Goal: Use online tool/utility: Use online tool/utility

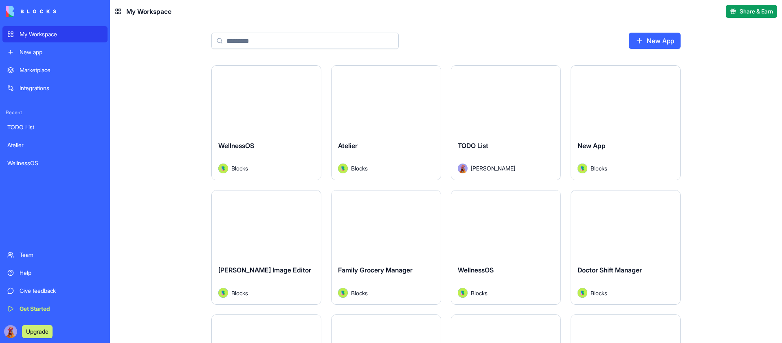
click at [499, 98] on button "Launch" at bounding box center [505, 100] width 61 height 16
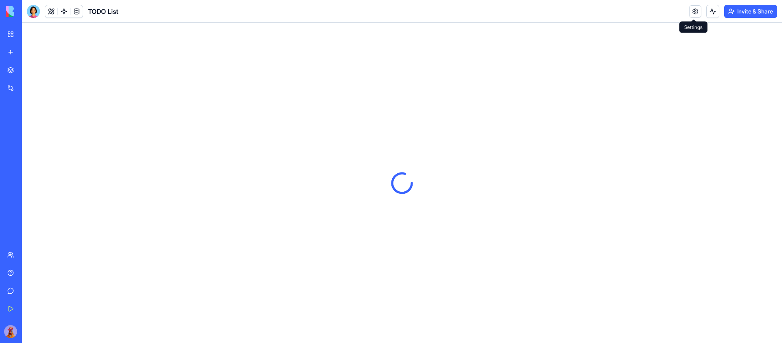
click at [698, 12] on link at bounding box center [695, 11] width 12 height 12
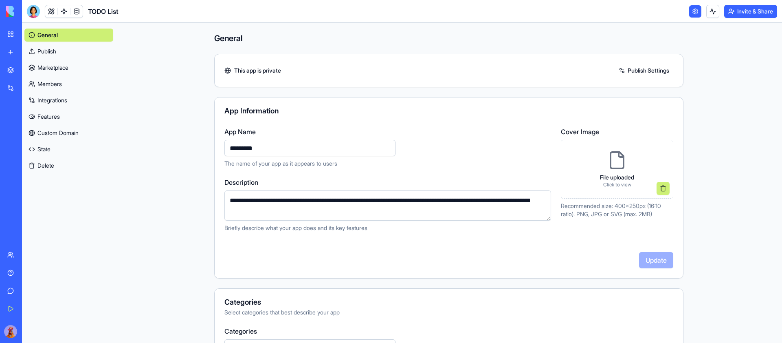
click at [64, 112] on link "Features" at bounding box center [68, 116] width 89 height 13
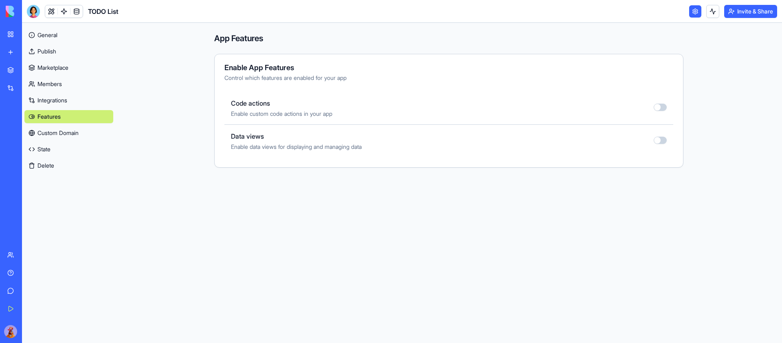
click at [660, 107] on button "button" at bounding box center [660, 106] width 13 height 7
click at [34, 12] on div at bounding box center [33, 11] width 13 height 13
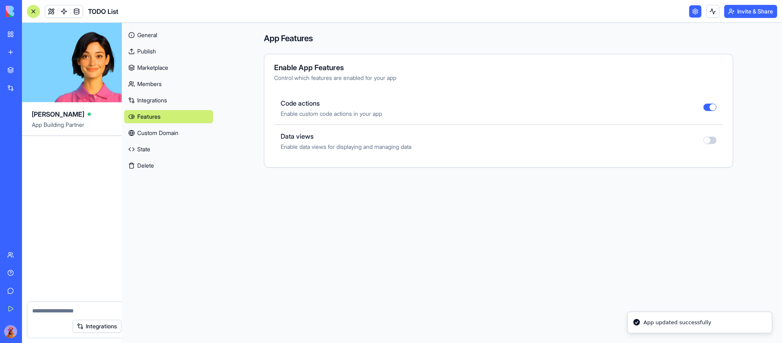
scroll to position [214, 0]
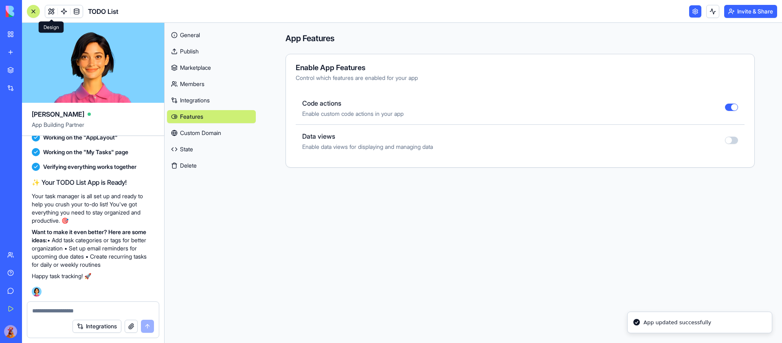
click at [50, 12] on link at bounding box center [51, 11] width 12 height 12
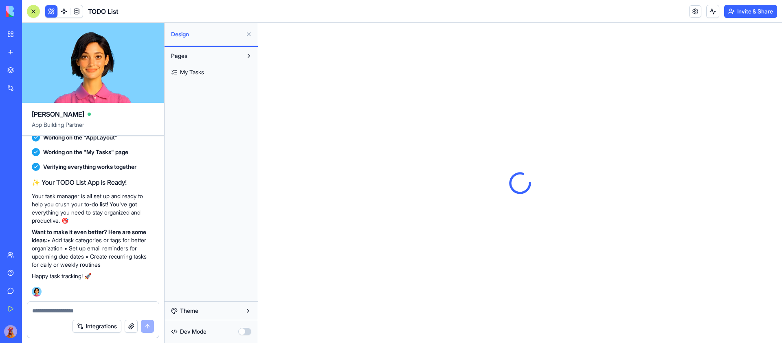
click at [192, 73] on span "My Tasks" at bounding box center [192, 72] width 24 height 8
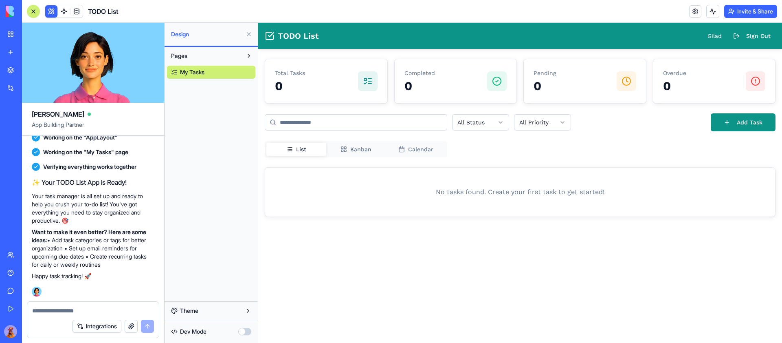
click at [83, 310] on textarea at bounding box center [93, 310] width 122 height 8
type textarea "**********"
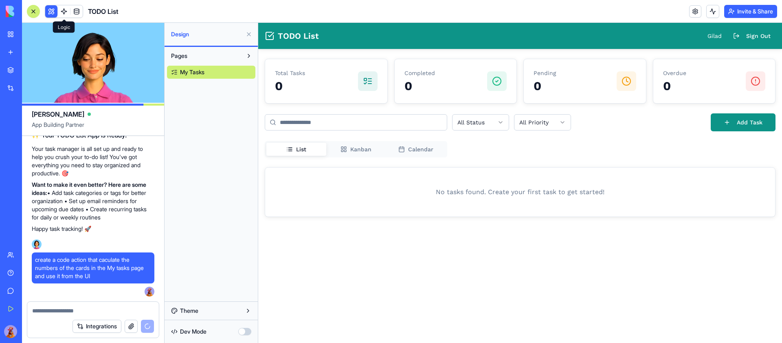
click at [64, 9] on link at bounding box center [64, 11] width 12 height 12
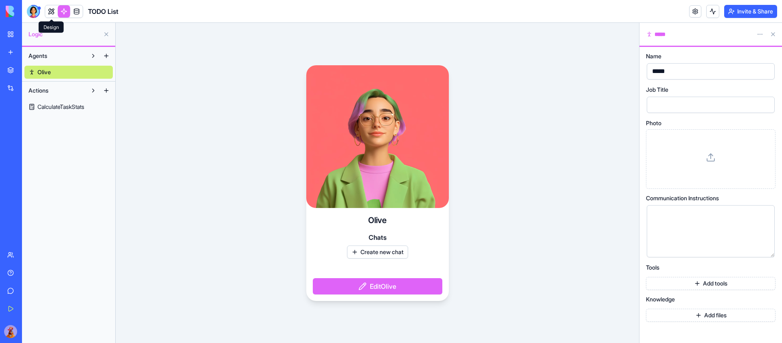
click at [52, 9] on link at bounding box center [51, 11] width 12 height 12
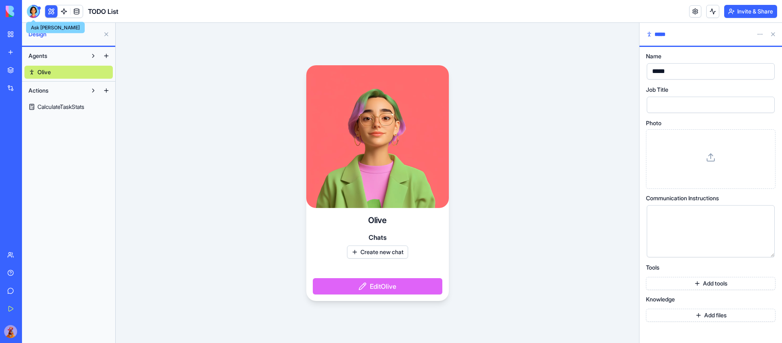
click at [32, 10] on div at bounding box center [33, 11] width 13 height 13
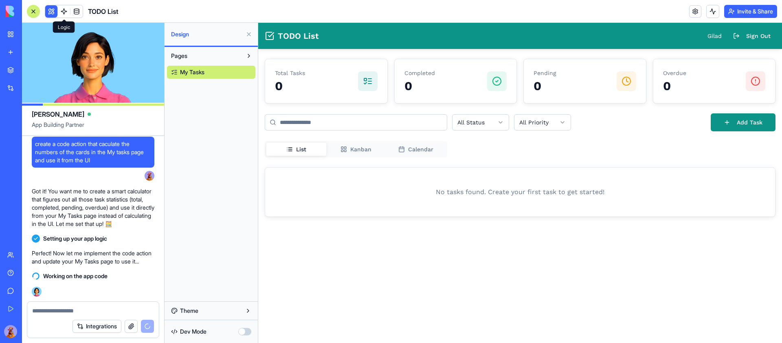
click at [65, 9] on link at bounding box center [64, 11] width 12 height 12
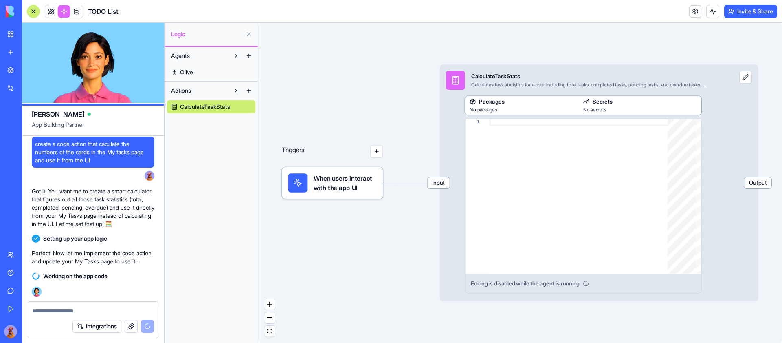
type textarea "**********"
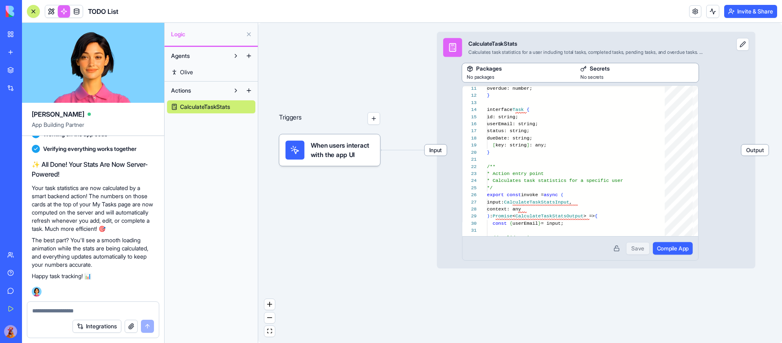
scroll to position [552, 0]
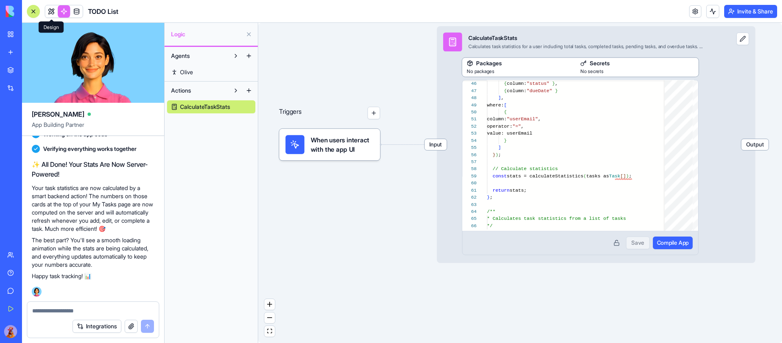
click at [53, 9] on span at bounding box center [51, 11] width 23 height 23
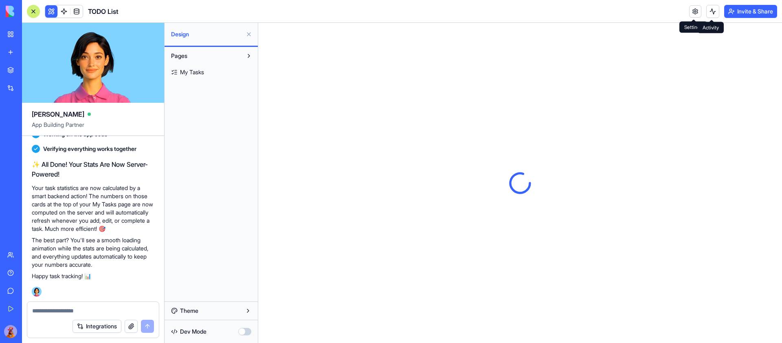
click at [710, 8] on button at bounding box center [713, 11] width 13 height 13
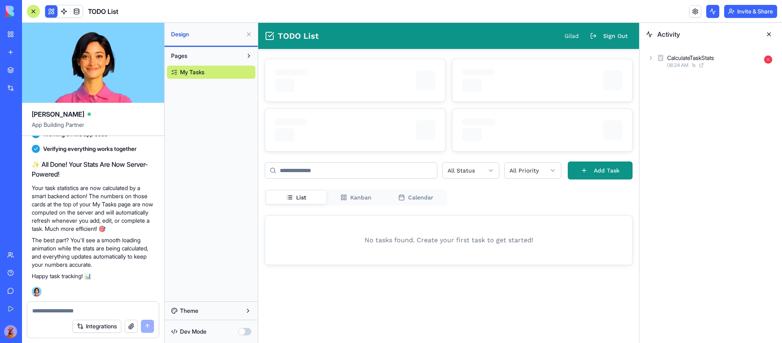
click at [649, 57] on icon at bounding box center [651, 58] width 7 height 7
click at [655, 118] on div "Output" at bounding box center [714, 115] width 123 height 15
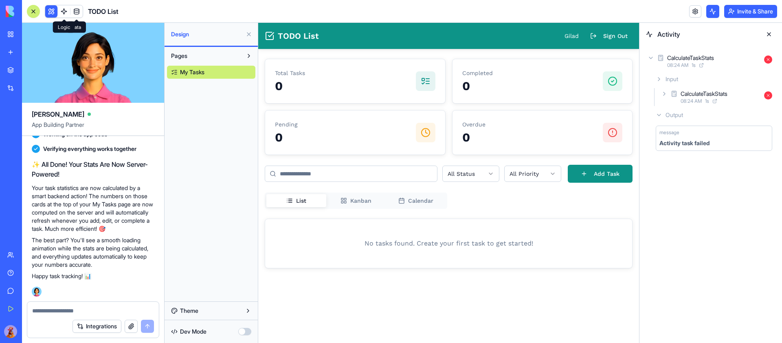
click at [64, 7] on link at bounding box center [64, 11] width 12 height 12
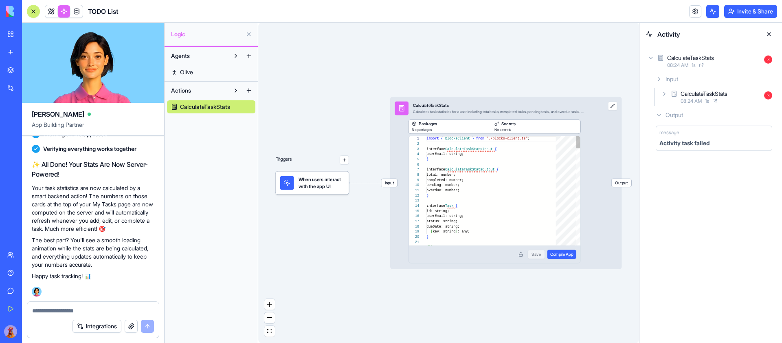
scroll to position [73, 0]
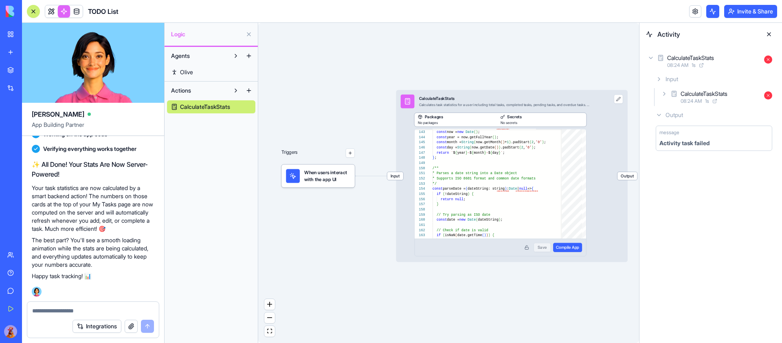
click at [605, 105] on div "Input CalculateTaskStats Calculates task statistics for a user including total …" at bounding box center [512, 176] width 232 height 172
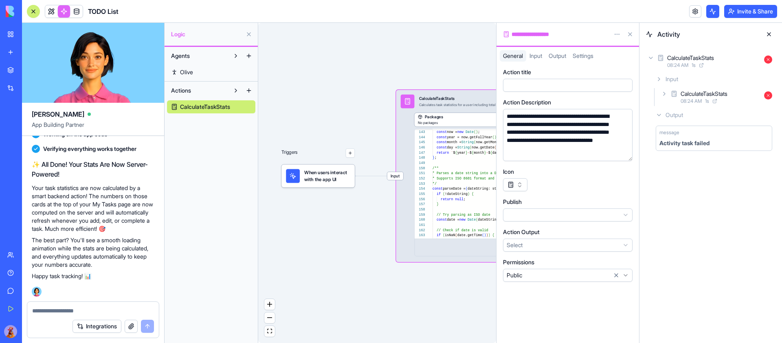
click at [532, 55] on span "Input" at bounding box center [536, 55] width 13 height 7
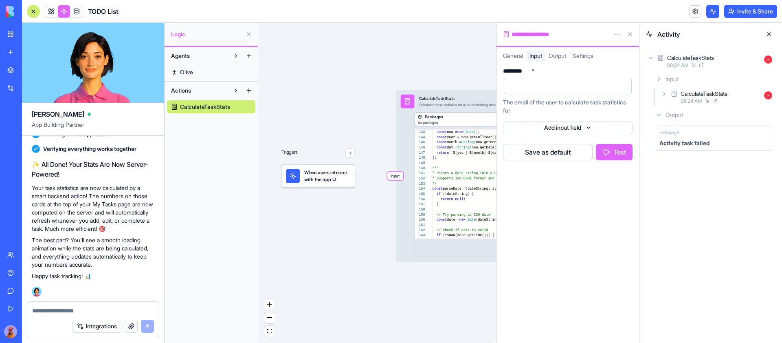
click at [552, 84] on div at bounding box center [561, 86] width 108 height 12
click at [623, 155] on button "Test" at bounding box center [614, 152] width 37 height 16
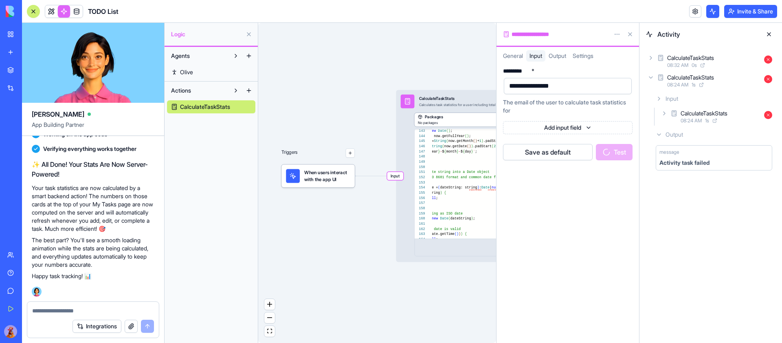
click at [774, 33] on button at bounding box center [769, 34] width 13 height 13
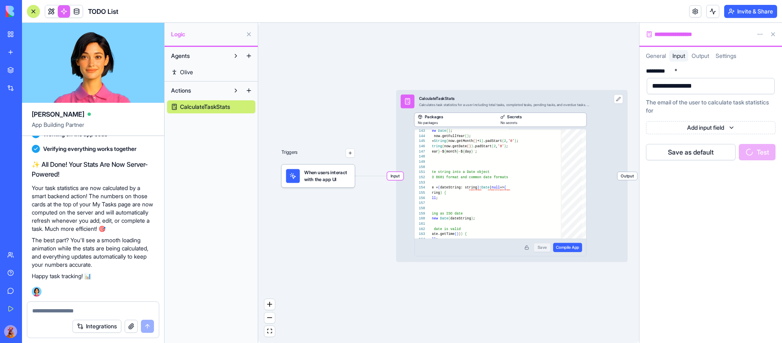
click at [775, 34] on button at bounding box center [773, 34] width 13 height 13
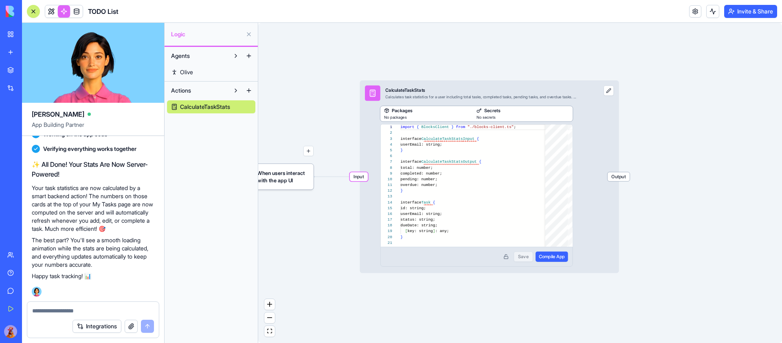
click at [592, 108] on div "**********" at bounding box center [489, 176] width 259 height 193
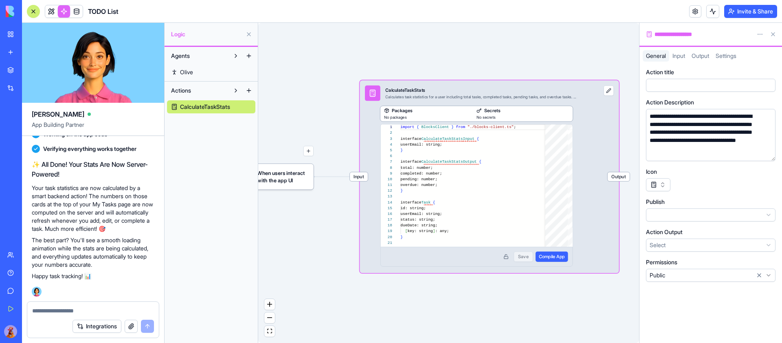
click at [677, 56] on span "Input" at bounding box center [679, 55] width 13 height 7
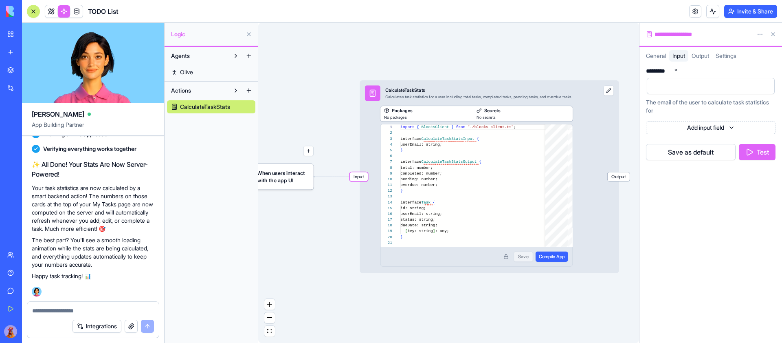
click at [688, 86] on div at bounding box center [704, 86] width 108 height 12
click at [756, 150] on button "Test" at bounding box center [757, 152] width 37 height 16
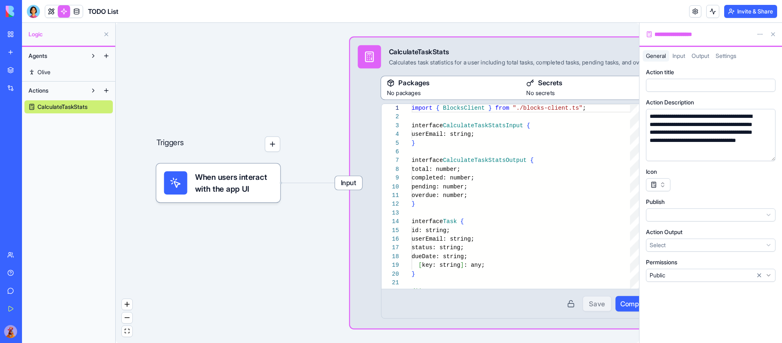
scroll to position [73, 0]
click at [681, 57] on span "Input" at bounding box center [679, 55] width 13 height 7
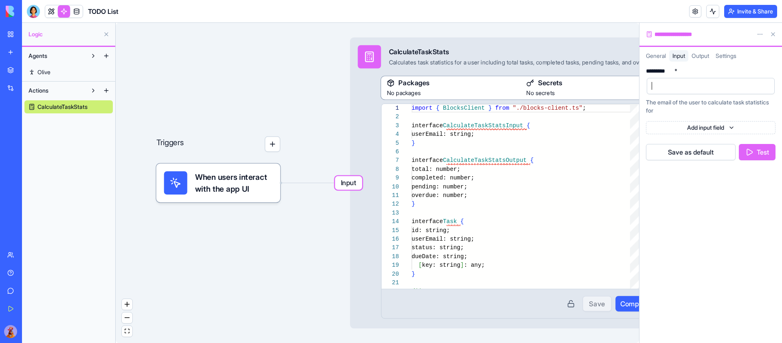
click at [710, 90] on div at bounding box center [704, 86] width 108 height 12
click at [758, 147] on button "Test" at bounding box center [757, 152] width 37 height 16
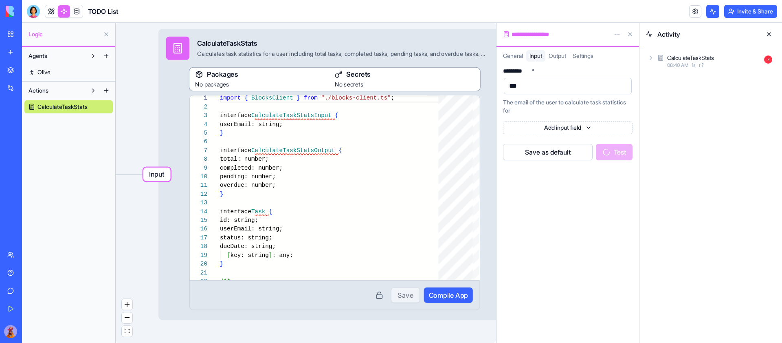
click at [632, 35] on button at bounding box center [630, 34] width 13 height 13
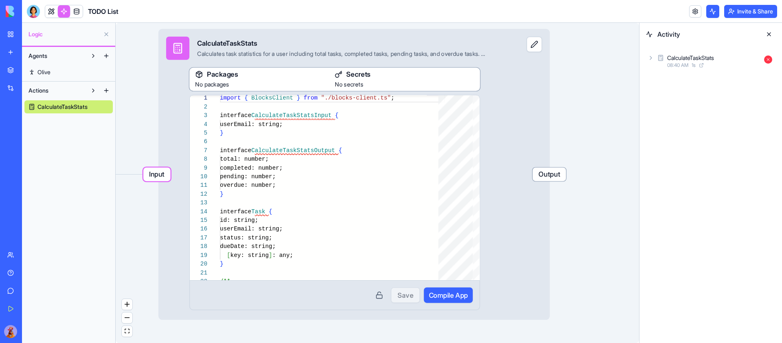
click at [768, 33] on button at bounding box center [769, 34] width 13 height 13
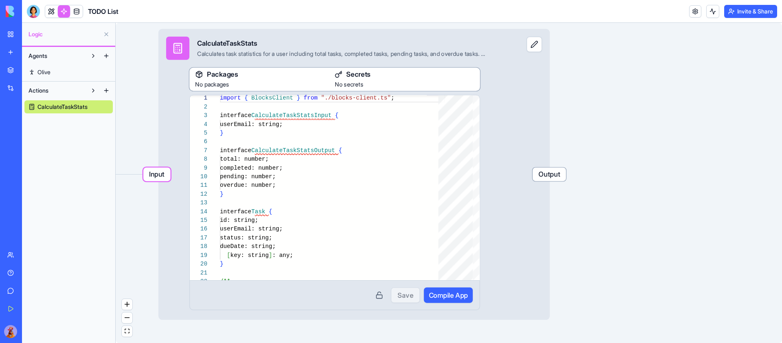
click at [543, 173] on span "Output" at bounding box center [549, 173] width 33 height 13
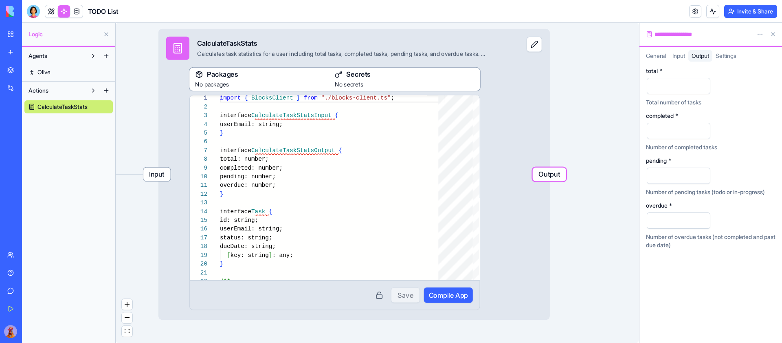
click at [158, 175] on span "Input" at bounding box center [156, 173] width 27 height 13
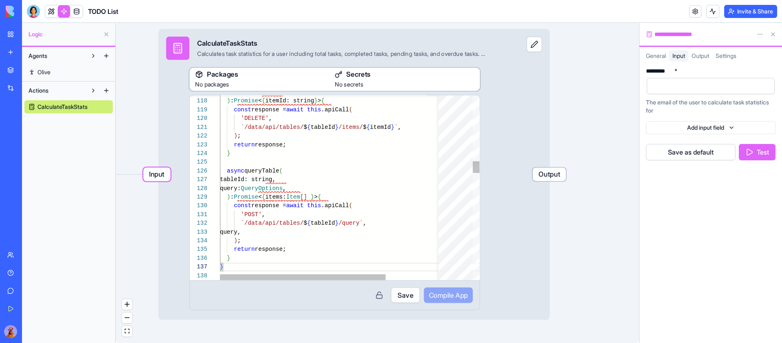
scroll to position [51, 0]
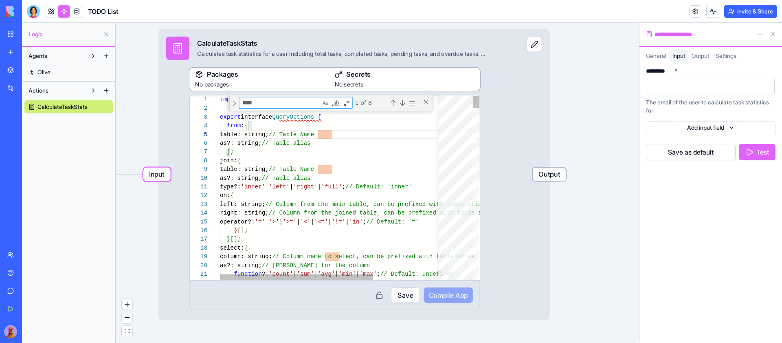
type textarea "**********"
type textarea "**"
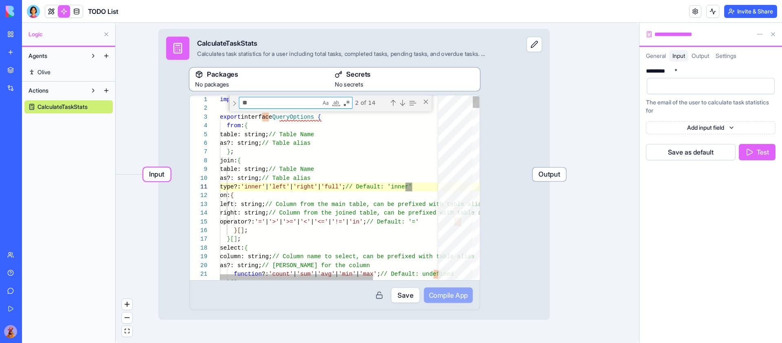
type textarea "**********"
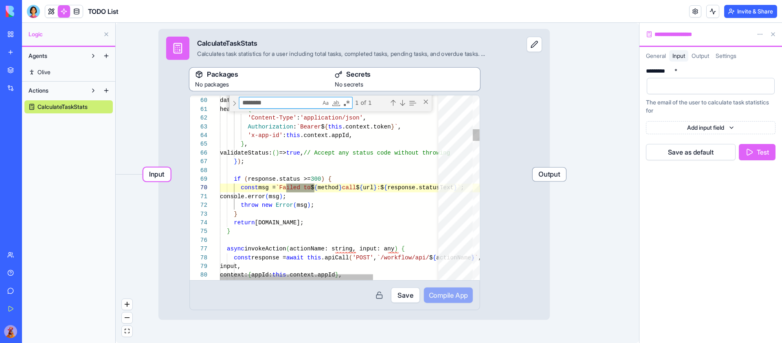
type textarea "********"
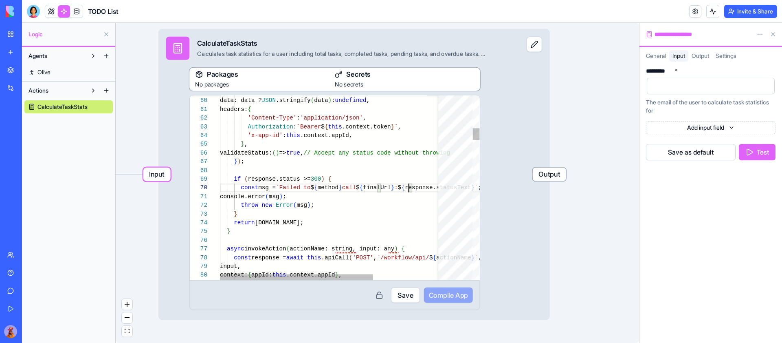
scroll to position [66, 159]
click at [403, 295] on button "Save" at bounding box center [405, 294] width 29 height 15
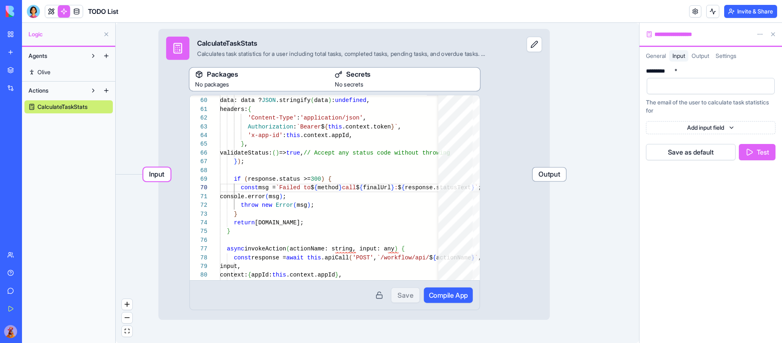
click at [453, 292] on span "Compile App" at bounding box center [448, 295] width 39 height 10
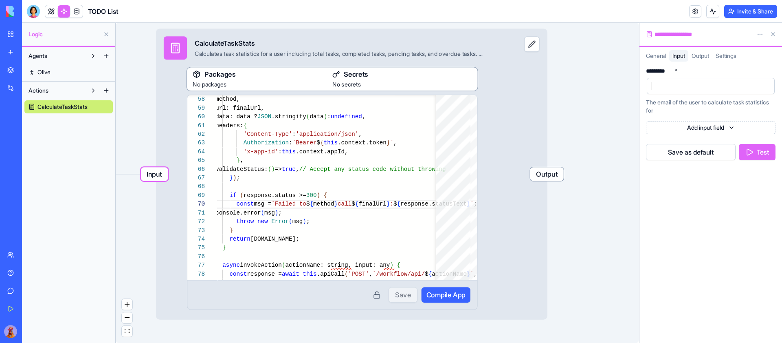
click at [694, 88] on div at bounding box center [704, 86] width 108 height 12
click at [764, 151] on button "Test" at bounding box center [757, 152] width 37 height 16
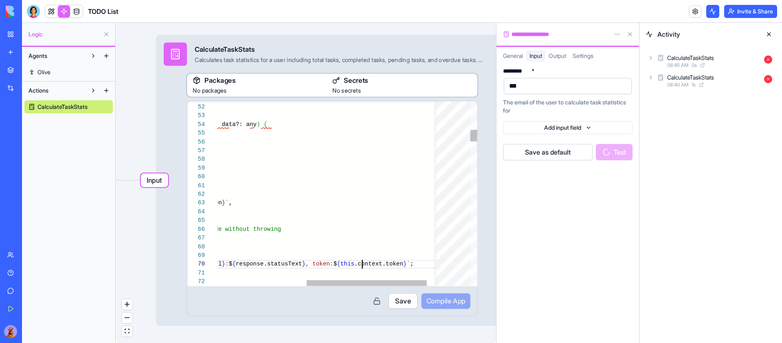
scroll to position [66, 262]
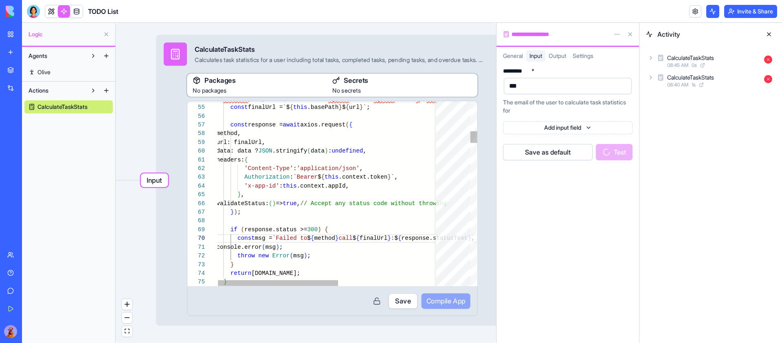
type textarea "**********"
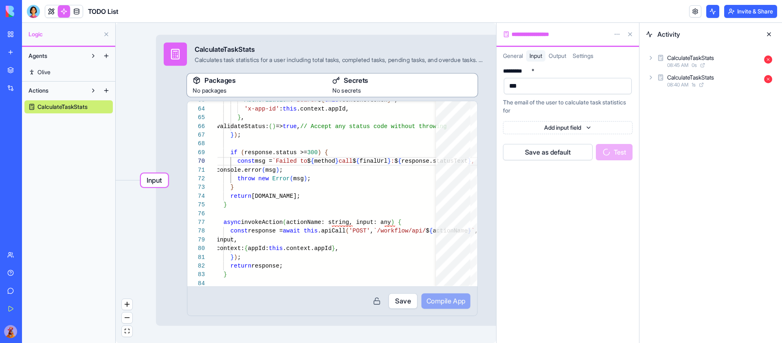
click at [404, 303] on button "Save" at bounding box center [403, 300] width 29 height 15
click at [455, 306] on button "Compile App" at bounding box center [446, 300] width 49 height 15
click at [556, 211] on div "********* * *** The email of the user to calculate task statistics for Add inpu…" at bounding box center [568, 202] width 143 height 281
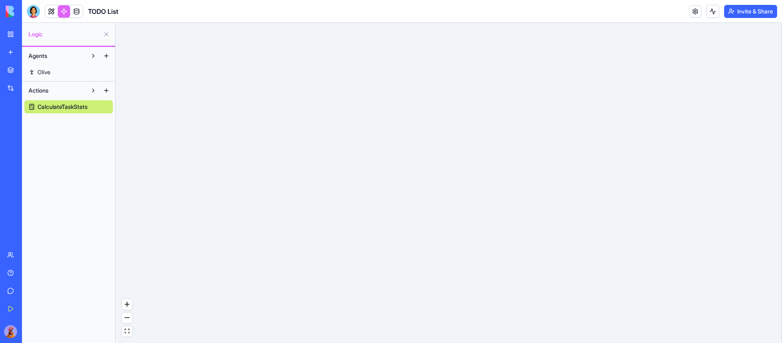
scroll to position [73, 0]
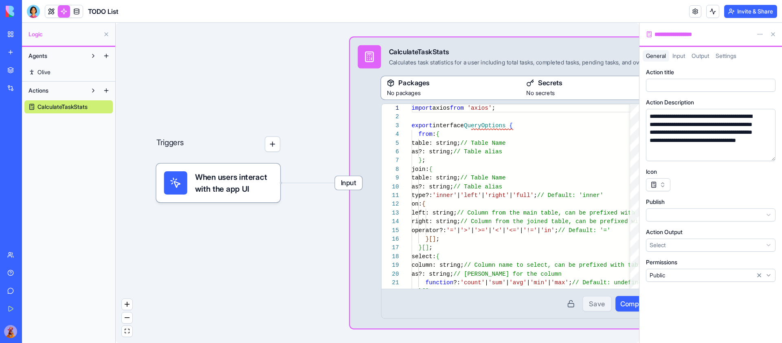
click at [691, 50] on div "General Input Output Settings" at bounding box center [711, 54] width 143 height 15
click at [683, 54] on span "Input" at bounding box center [679, 55] width 13 height 7
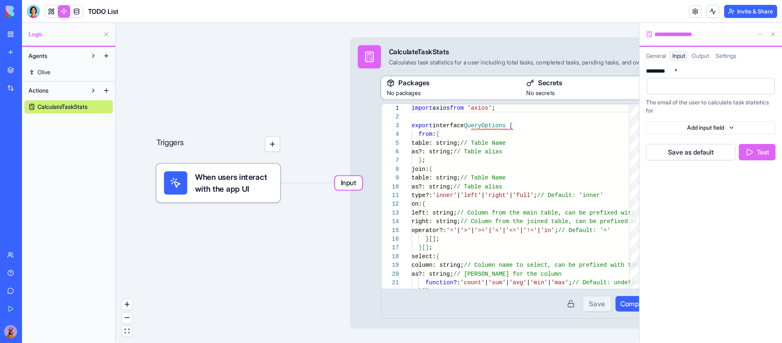
click at [698, 86] on div at bounding box center [704, 86] width 108 height 12
click at [761, 148] on button "Test" at bounding box center [757, 152] width 37 height 16
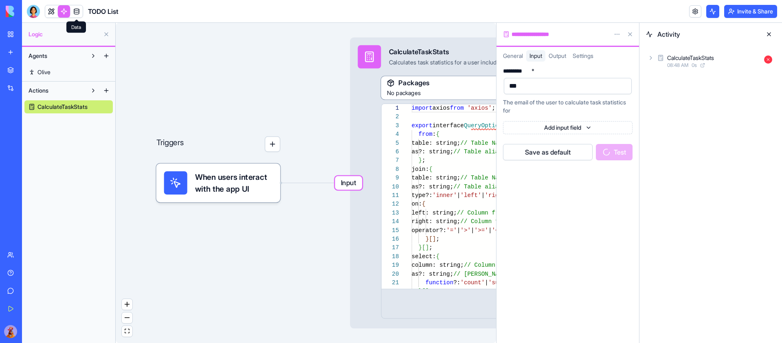
click at [79, 7] on link at bounding box center [76, 11] width 12 height 12
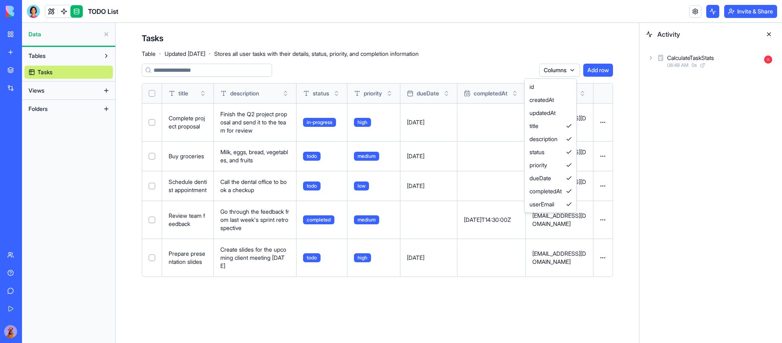
click at [568, 66] on html "My Workspace New app Marketplace Integrations Recent TODO List Atelier Wellness…" at bounding box center [391, 171] width 782 height 343
click at [544, 93] on div "id" at bounding box center [550, 86] width 48 height 13
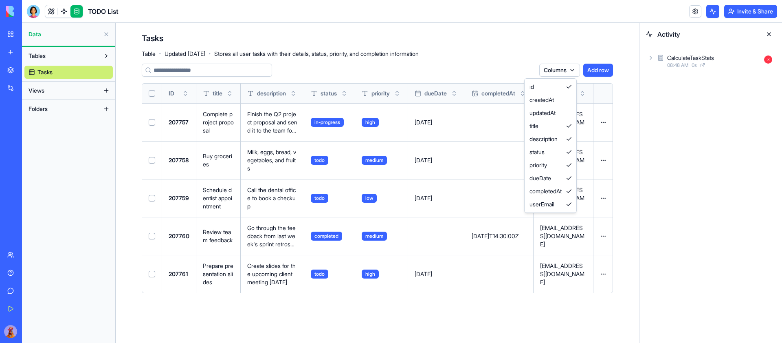
click at [178, 121] on html "My Workspace New app Marketplace Integrations Recent TODO List Atelier Wellness…" at bounding box center [391, 171] width 782 height 343
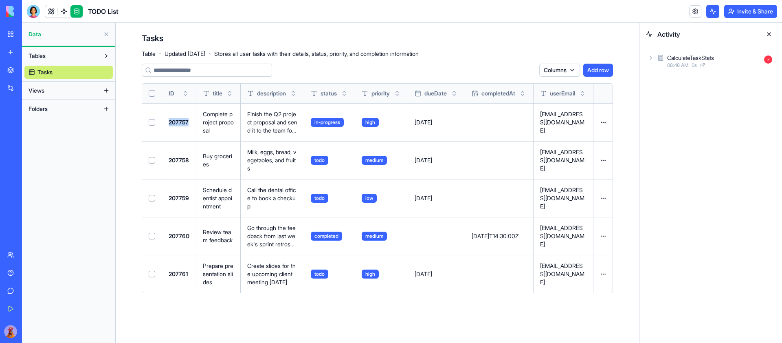
click at [178, 121] on div "207757" at bounding box center [179, 122] width 21 height 8
copy div "207757"
click at [59, 9] on link at bounding box center [64, 11] width 12 height 12
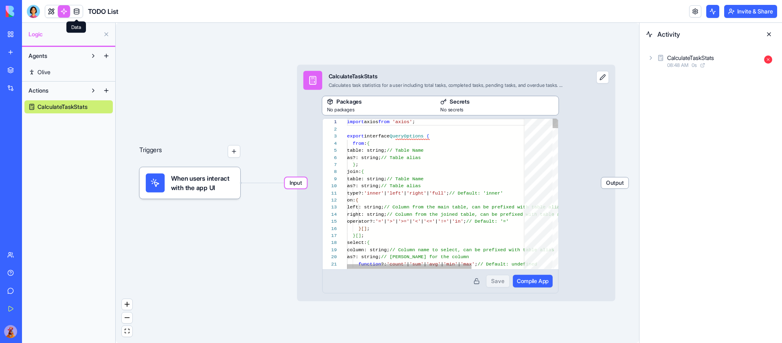
scroll to position [73, 0]
click at [50, 11] on link at bounding box center [51, 11] width 12 height 12
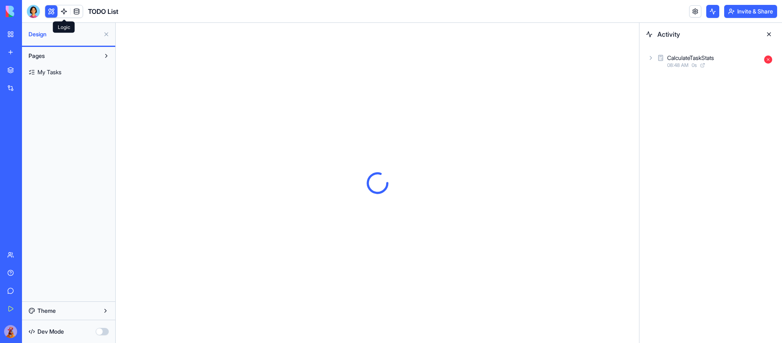
click at [62, 8] on link at bounding box center [64, 11] width 12 height 12
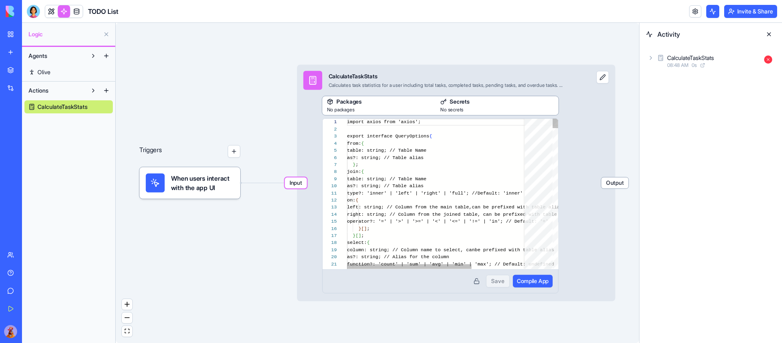
scroll to position [73, 0]
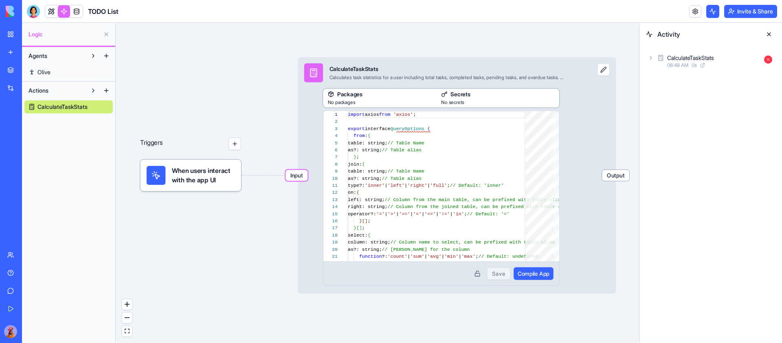
click at [756, 11] on button "Invite & Share" at bounding box center [750, 11] width 53 height 13
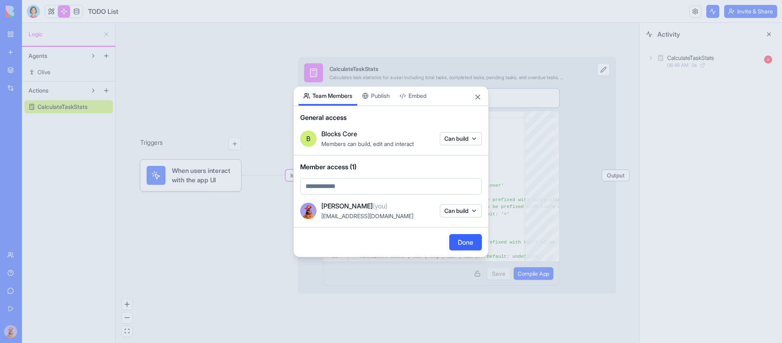
click at [373, 105] on div "Share App Team Members Publish Embed General access B Blocks Core Members can b…" at bounding box center [391, 171] width 196 height 171
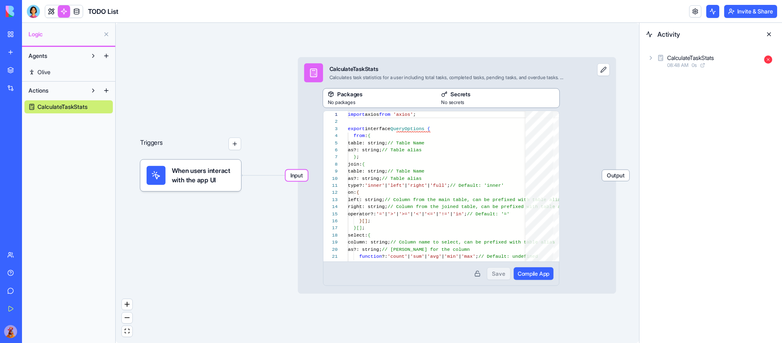
click at [749, 12] on button "Invite & Share" at bounding box center [750, 11] width 53 height 13
click at [584, 94] on div "Input CalculateTaskStats Calculates task statistics for a user including total …" at bounding box center [457, 175] width 318 height 236
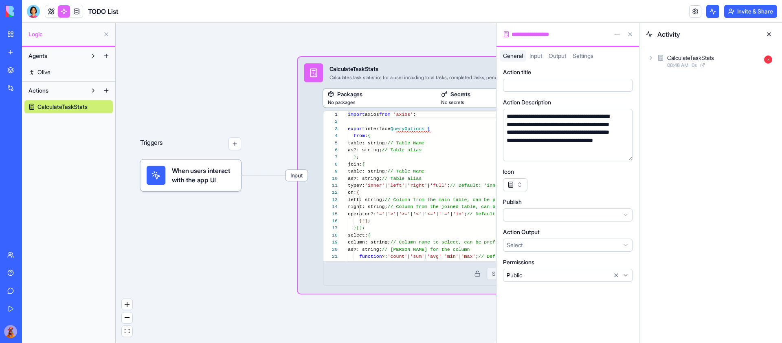
click at [535, 59] on span "Input" at bounding box center [536, 55] width 13 height 7
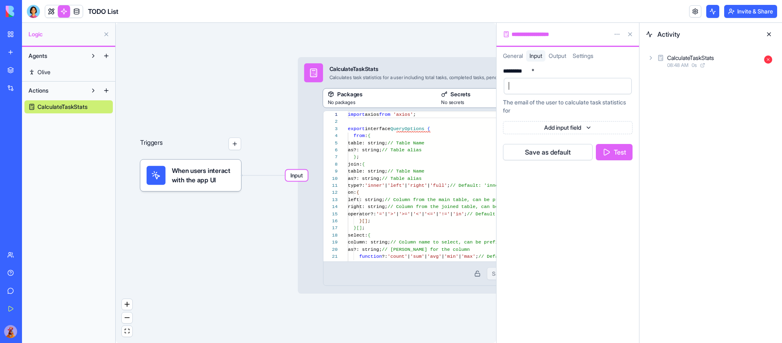
click at [576, 92] on div at bounding box center [561, 86] width 108 height 12
click at [619, 156] on button "Test" at bounding box center [614, 152] width 37 height 16
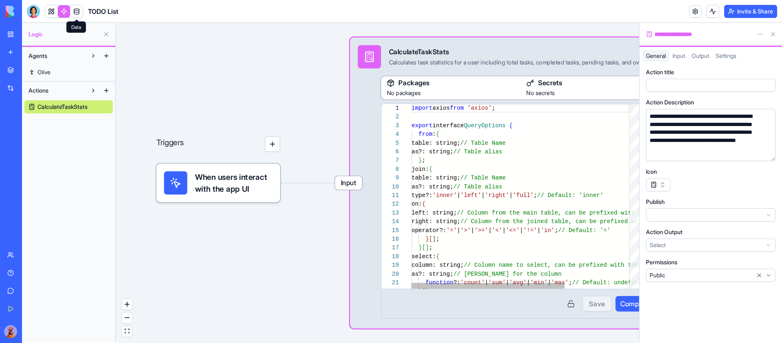
scroll to position [73, 0]
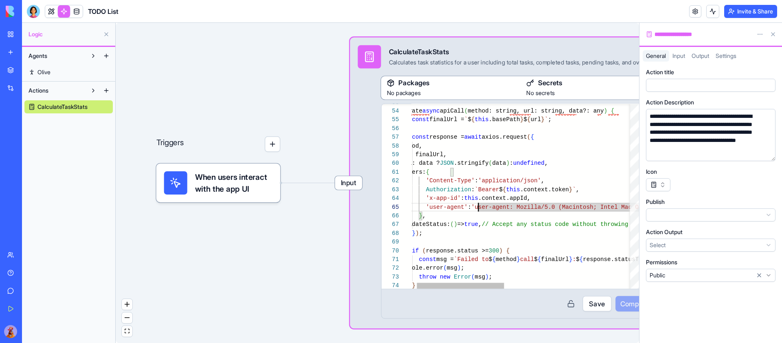
scroll to position [29, 68]
type textarea "**********"
click at [591, 306] on button "Save" at bounding box center [597, 303] width 29 height 15
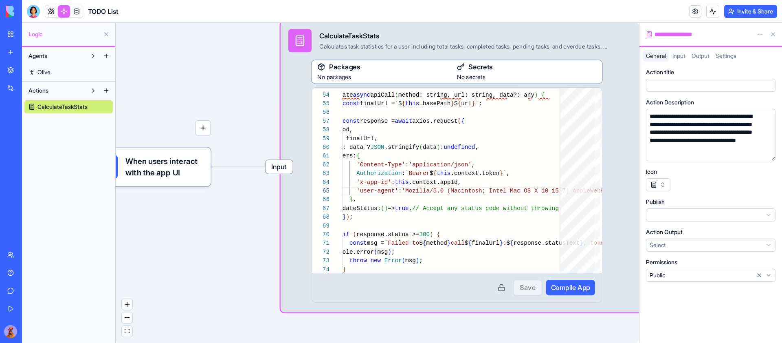
click at [579, 288] on span "Compile App" at bounding box center [570, 287] width 39 height 10
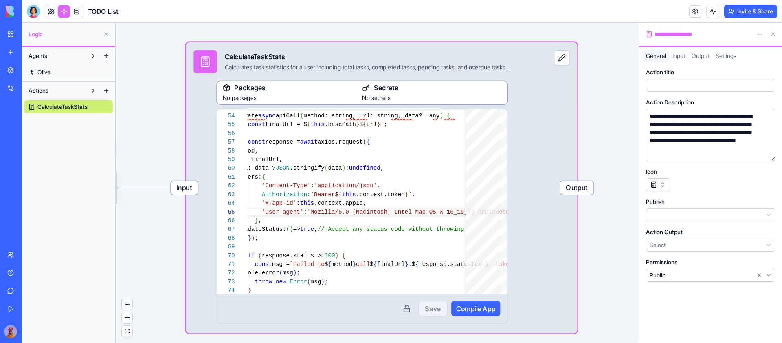
click at [689, 55] on div "Input" at bounding box center [678, 55] width 19 height 11
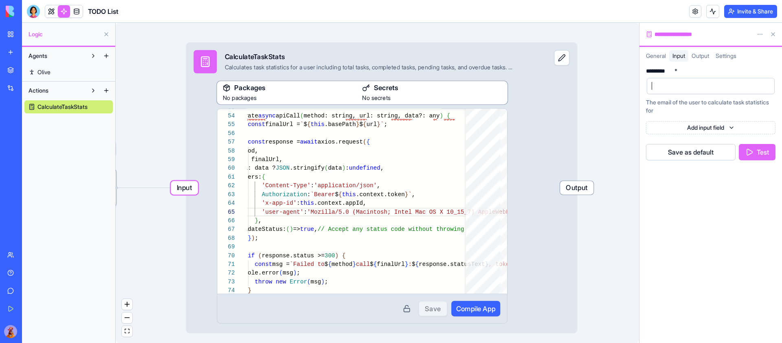
click at [713, 88] on div at bounding box center [704, 86] width 108 height 12
click at [764, 153] on button "Test" at bounding box center [757, 152] width 37 height 16
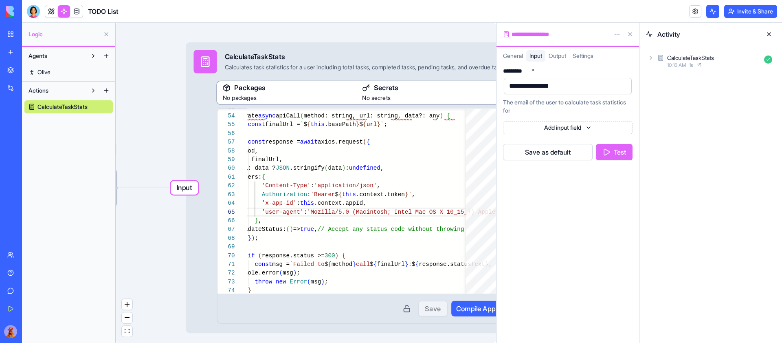
click at [656, 53] on div "CalculateTaskStats 10:16 AM 1 s" at bounding box center [711, 61] width 130 height 18
click at [658, 101] on icon at bounding box center [659, 100] width 7 height 7
click at [52, 8] on link at bounding box center [51, 11] width 12 height 12
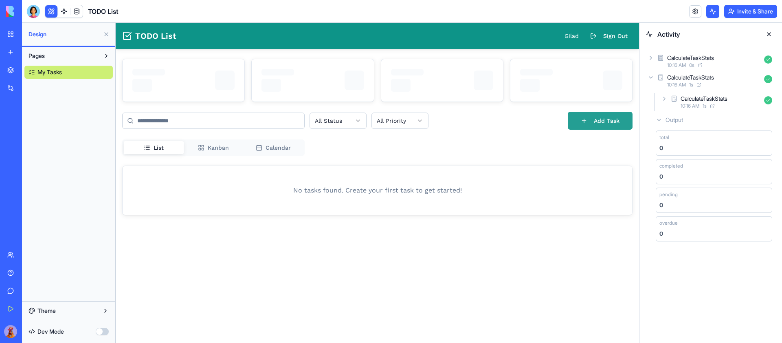
click at [600, 121] on button "Add Task" at bounding box center [600, 121] width 65 height 18
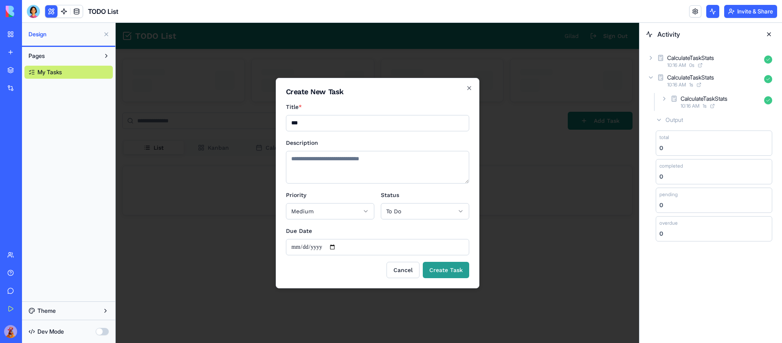
type input "***"
click at [451, 269] on button "Create Task" at bounding box center [446, 270] width 46 height 16
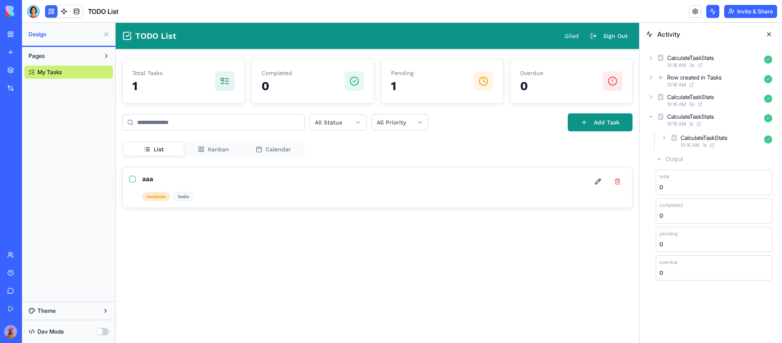
click at [654, 57] on icon at bounding box center [651, 58] width 7 height 7
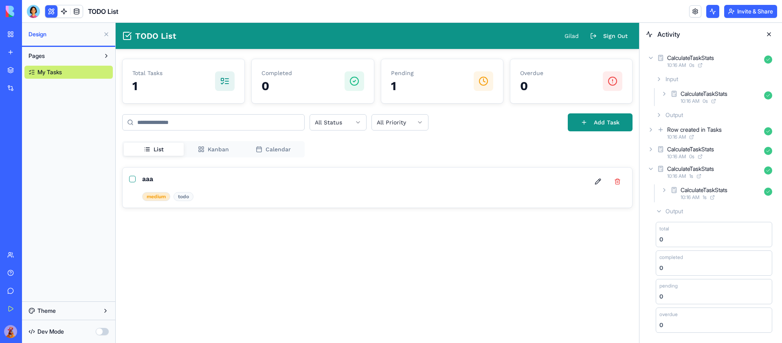
click at [651, 113] on div "Input CalculateTaskStats 10:16 AM 0 s Output" at bounding box center [711, 97] width 130 height 51
click at [653, 113] on div "Output" at bounding box center [714, 115] width 123 height 15
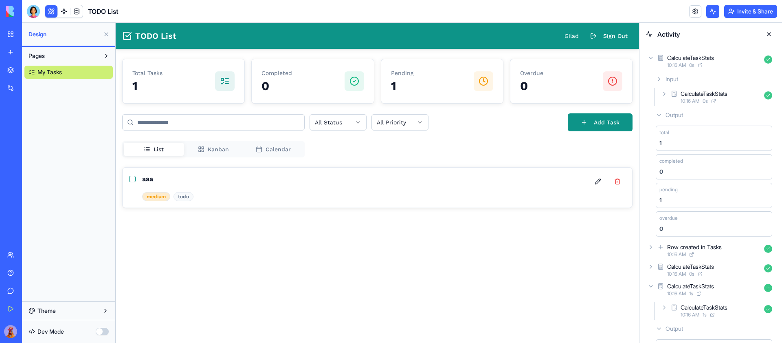
click at [58, 13] on link at bounding box center [64, 11] width 12 height 12
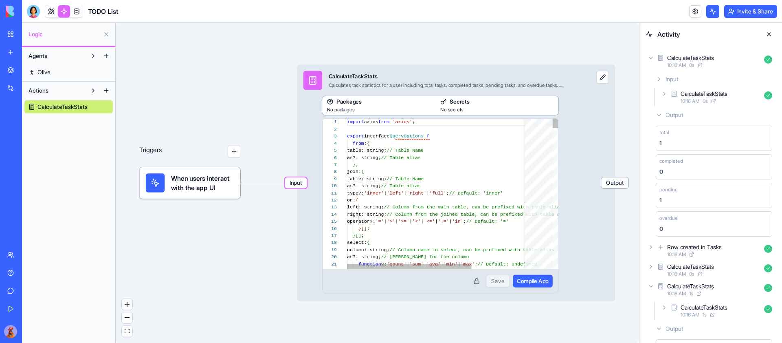
scroll to position [73, 0]
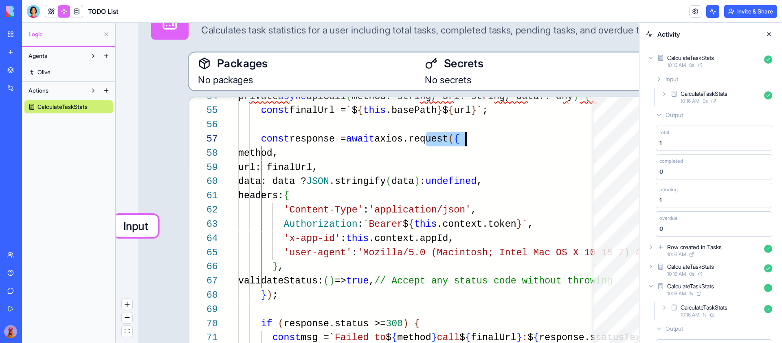
type textarea "**********"
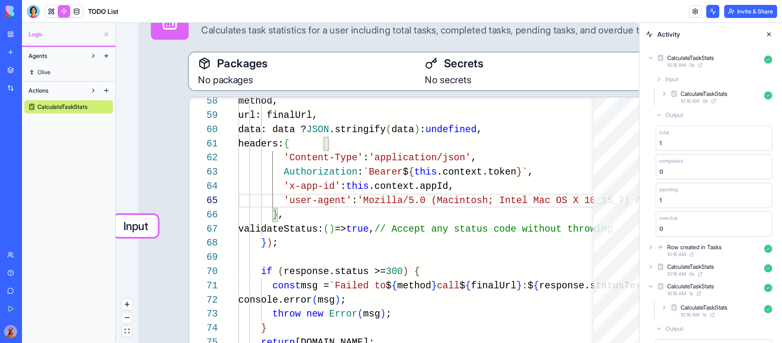
click at [770, 31] on button at bounding box center [769, 34] width 13 height 13
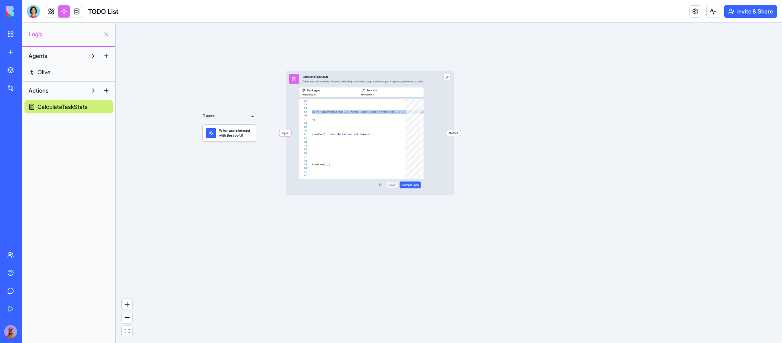
click at [772, 10] on button "Invite & Share" at bounding box center [750, 11] width 53 height 13
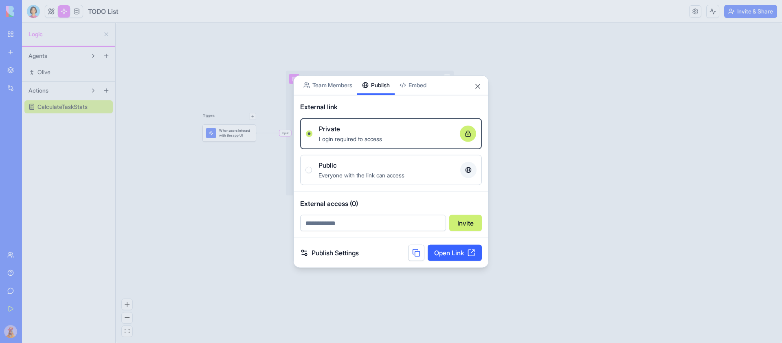
click at [375, 95] on div "Share App Team Members Publish Embed External link Private Login required to ac…" at bounding box center [391, 171] width 196 height 193
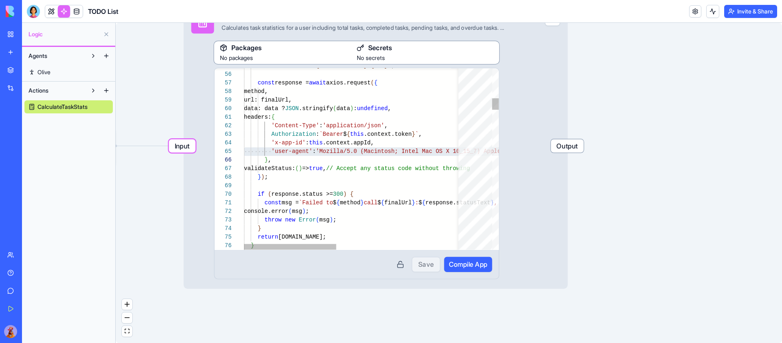
drag, startPoint x: 322, startPoint y: 151, endPoint x: 336, endPoint y: 258, distance: 108.4
click at [322, 154] on span "'Mozilla/5.0 (Macintosh; Intel Mac OS X 10_15_7) A" at bounding box center [401, 151] width 171 height 7
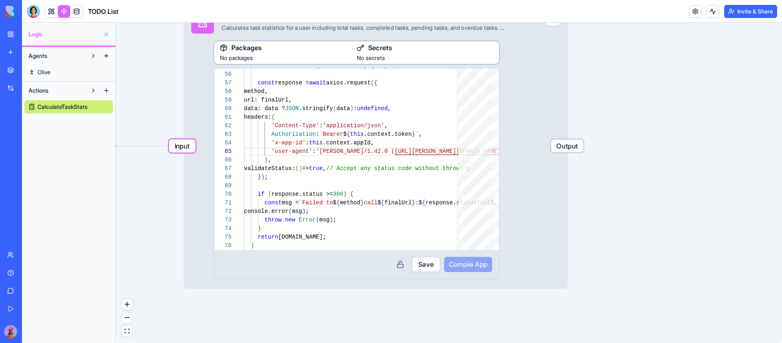
click at [417, 266] on button "Save" at bounding box center [426, 264] width 29 height 15
click at [467, 269] on button "Compile App" at bounding box center [468, 264] width 48 height 15
click at [551, 195] on div "Input CalculateTaskStats Calculates task statistics for a user including total …" at bounding box center [376, 145] width 384 height 285
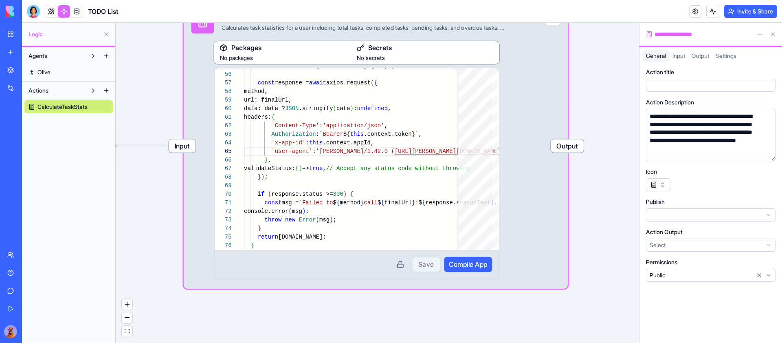
click at [682, 52] on div "Input" at bounding box center [678, 55] width 19 height 11
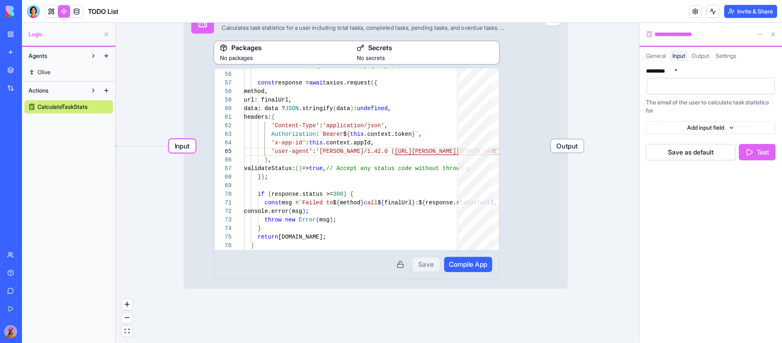
click at [685, 87] on div at bounding box center [704, 86] width 108 height 12
click at [759, 150] on button "Test" at bounding box center [757, 152] width 37 height 16
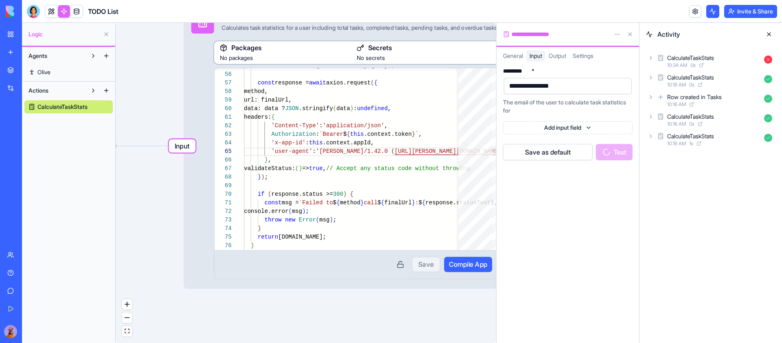
click at [651, 56] on icon at bounding box center [651, 58] width 7 height 7
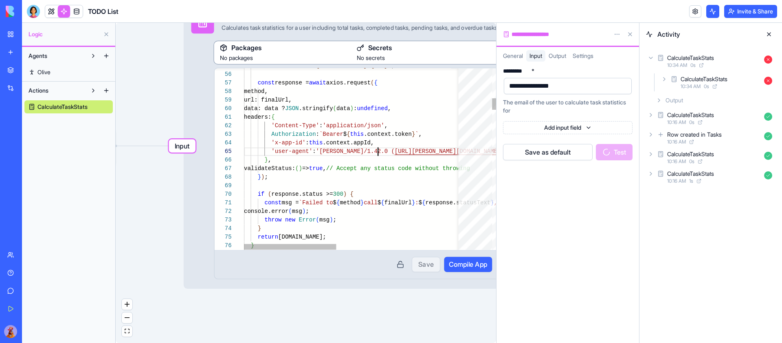
type textarea "**********"
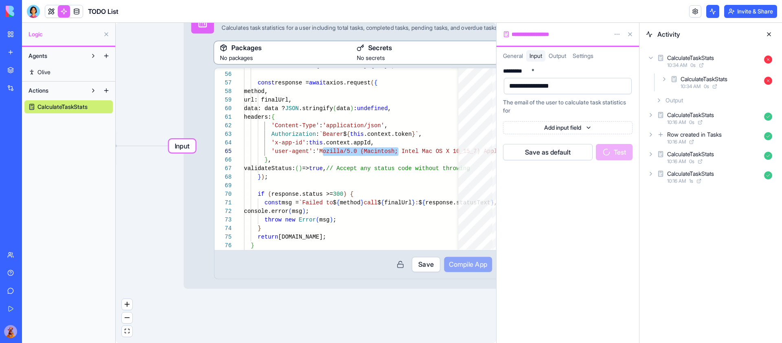
click at [429, 264] on button "Save" at bounding box center [426, 264] width 29 height 15
click at [472, 268] on button "Compile App" at bounding box center [468, 264] width 48 height 15
click at [612, 215] on div "**********" at bounding box center [568, 202] width 143 height 281
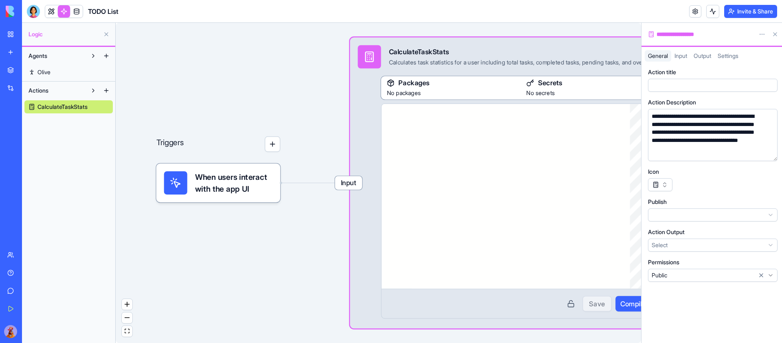
scroll to position [73, 0]
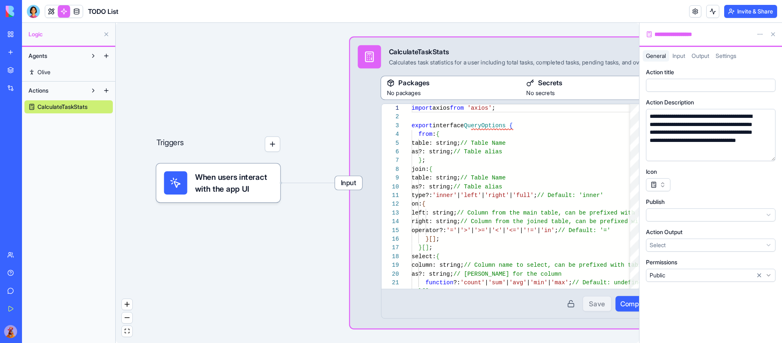
click at [685, 55] on span "Input" at bounding box center [679, 55] width 13 height 7
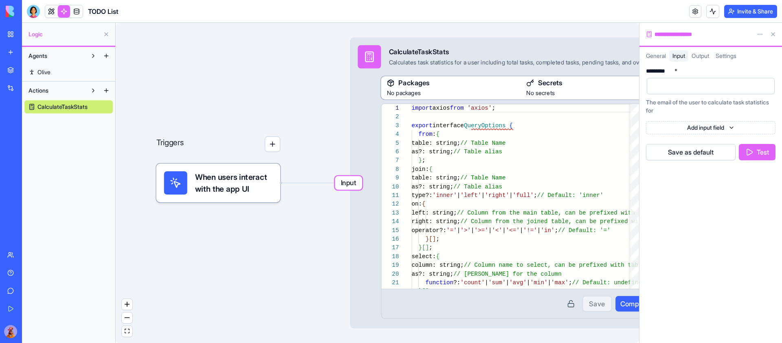
click at [696, 86] on div at bounding box center [704, 86] width 108 height 12
click at [763, 156] on button "Test" at bounding box center [757, 152] width 37 height 16
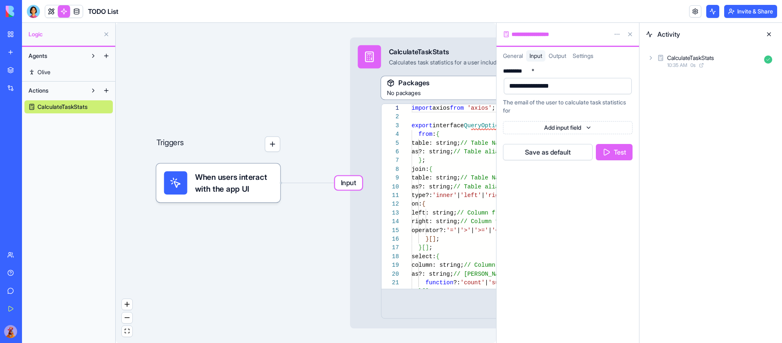
click at [651, 53] on div "CalculateTaskStats 10:35 AM 0 s" at bounding box center [711, 61] width 130 height 18
click at [662, 96] on div "Output" at bounding box center [714, 100] width 123 height 15
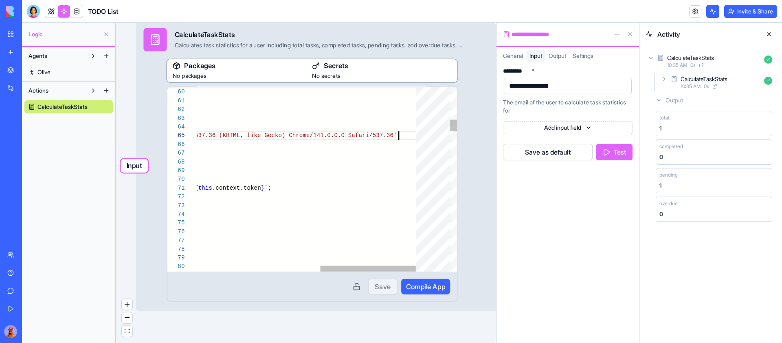
scroll to position [29, 412]
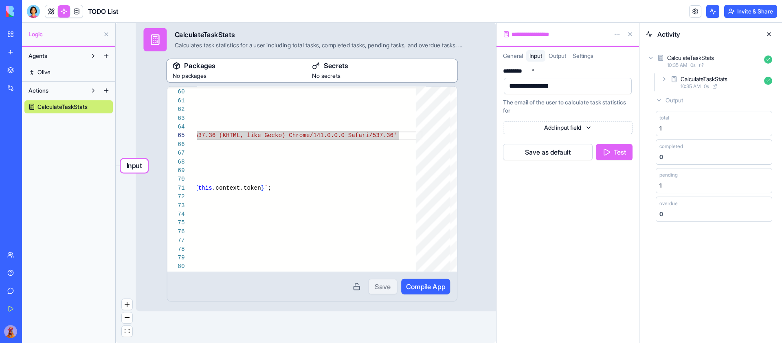
click at [621, 150] on button "Test" at bounding box center [614, 152] width 37 height 16
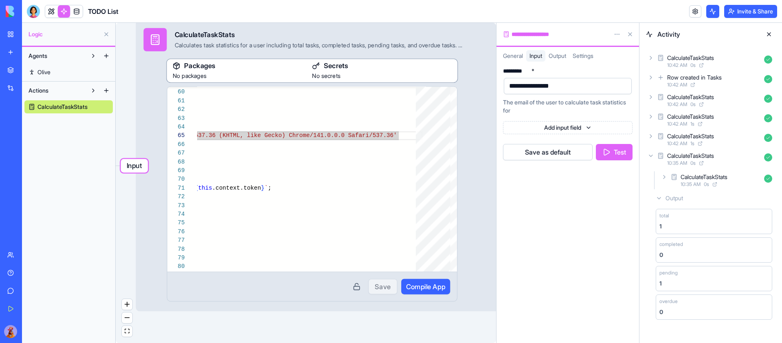
click at [608, 149] on button "Test" at bounding box center [614, 152] width 37 height 16
click at [659, 57] on icon at bounding box center [661, 58] width 7 height 10
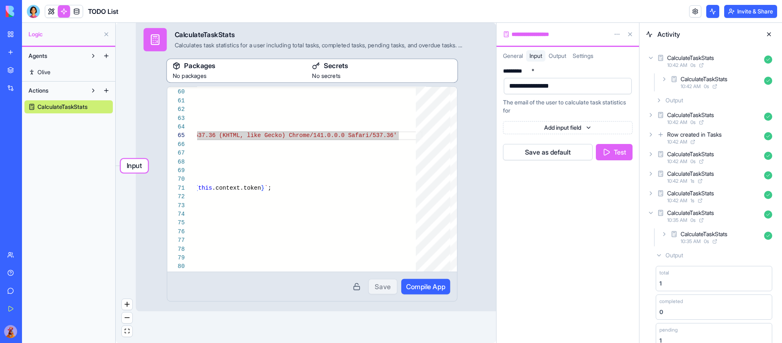
click at [657, 102] on icon at bounding box center [659, 100] width 7 height 7
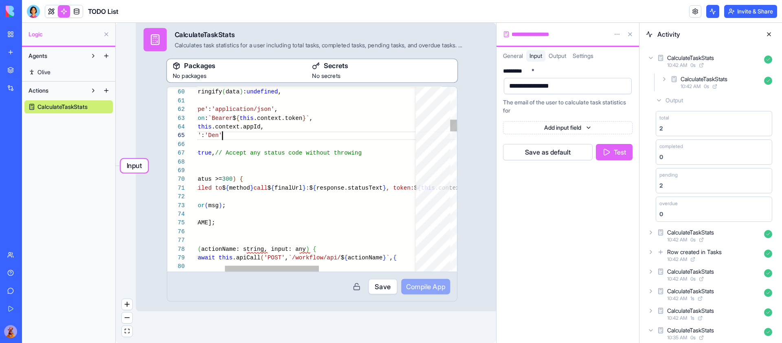
scroll to position [29, 79]
click at [377, 284] on button "Save" at bounding box center [382, 286] width 29 height 15
click at [434, 288] on span "Compile App" at bounding box center [425, 287] width 39 height 10
click at [616, 154] on button "Test" at bounding box center [614, 152] width 37 height 16
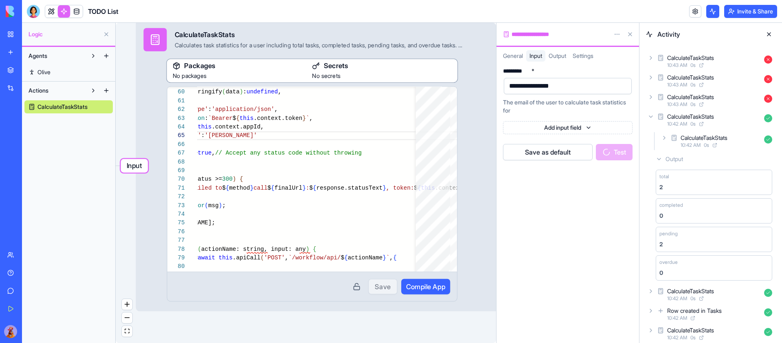
click at [654, 56] on div "CalculateTaskStats 10:43 AM 0 s" at bounding box center [711, 61] width 130 height 18
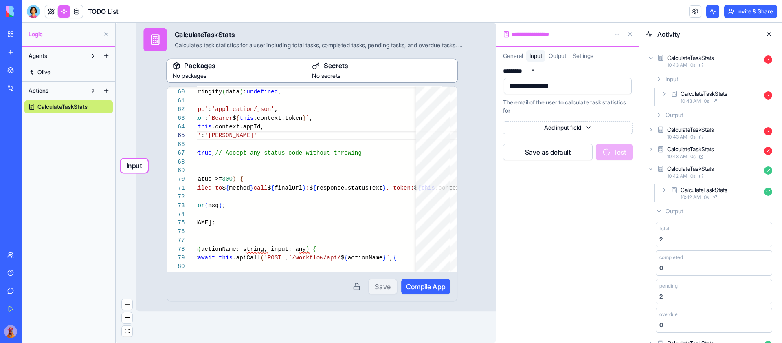
click at [655, 115] on div "Output" at bounding box center [714, 115] width 123 height 15
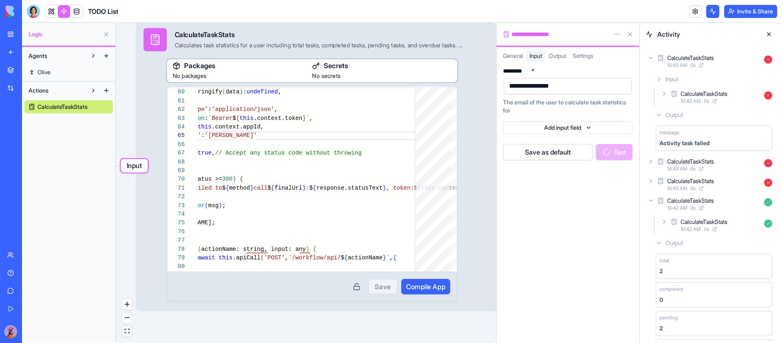
click at [655, 115] on div "Output" at bounding box center [714, 115] width 123 height 15
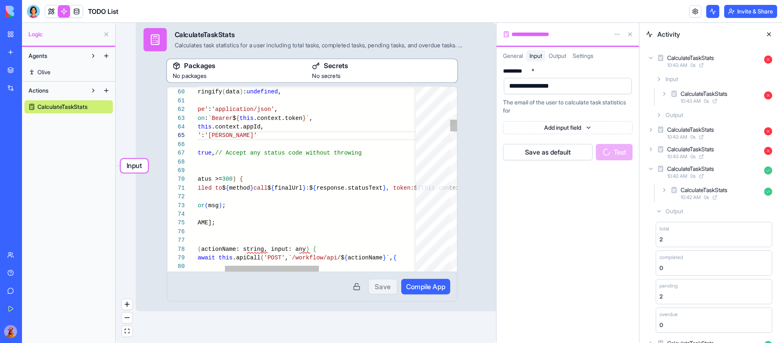
scroll to position [29, 82]
type textarea "**********"
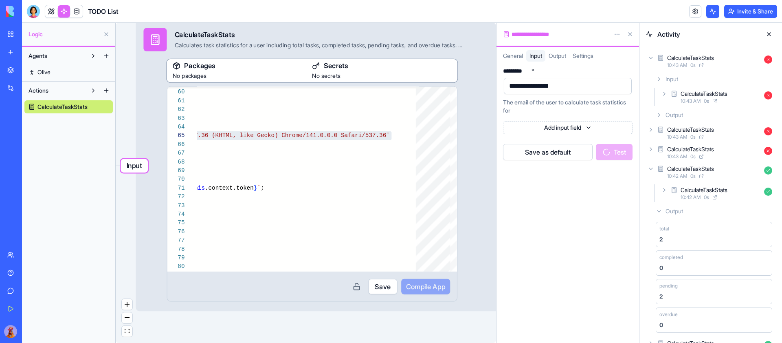
click at [386, 291] on button "Save" at bounding box center [382, 286] width 29 height 15
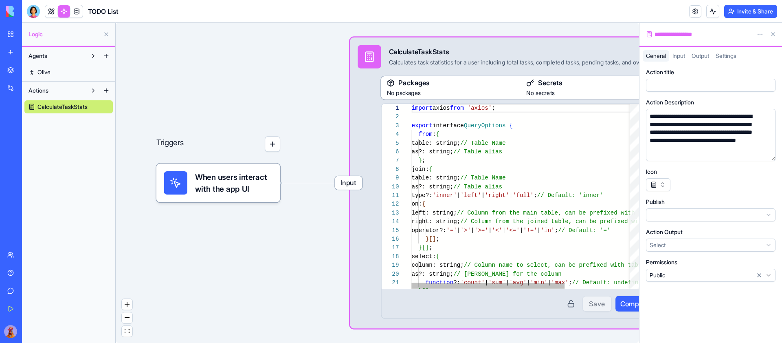
scroll to position [73, 0]
click at [50, 8] on link at bounding box center [51, 11] width 12 height 12
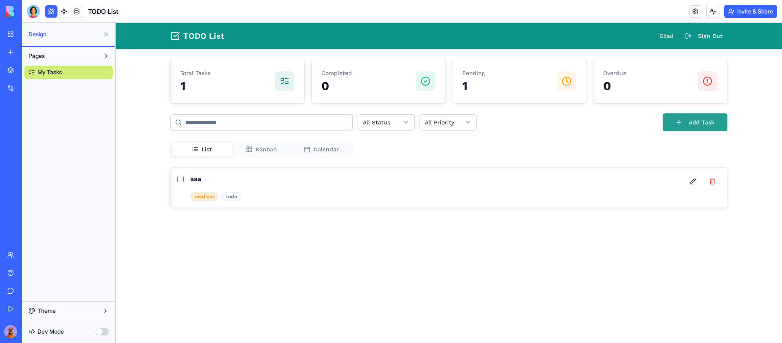
click at [698, 117] on button "Add Task" at bounding box center [695, 122] width 65 height 18
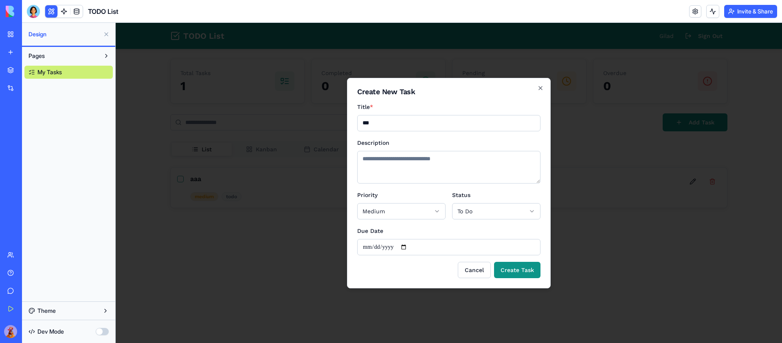
type input "***"
click at [419, 168] on textarea "Description" at bounding box center [448, 167] width 183 height 33
type textarea "***"
click at [519, 273] on button "Create Task" at bounding box center [517, 270] width 46 height 16
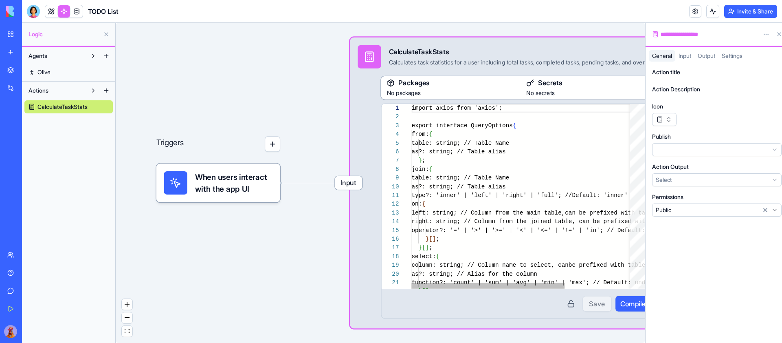
scroll to position [73, 0]
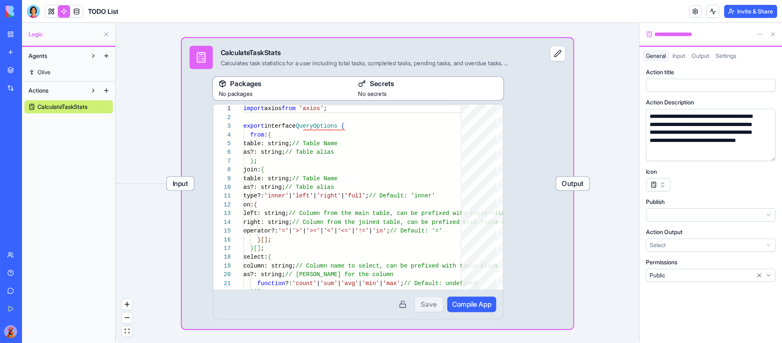
click at [678, 56] on span "Input" at bounding box center [679, 55] width 13 height 7
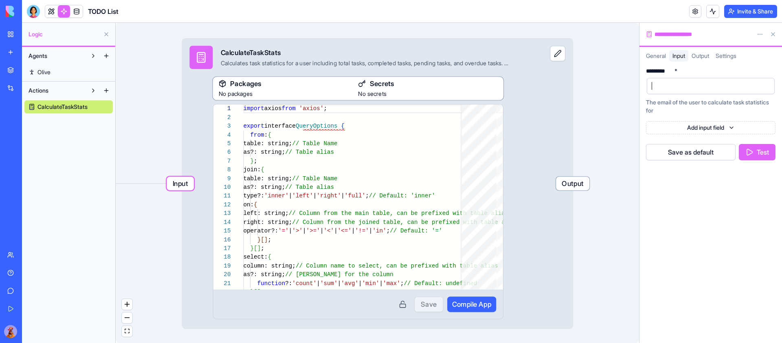
click at [705, 84] on div at bounding box center [704, 86] width 108 height 12
click at [762, 150] on button "Test" at bounding box center [757, 152] width 37 height 16
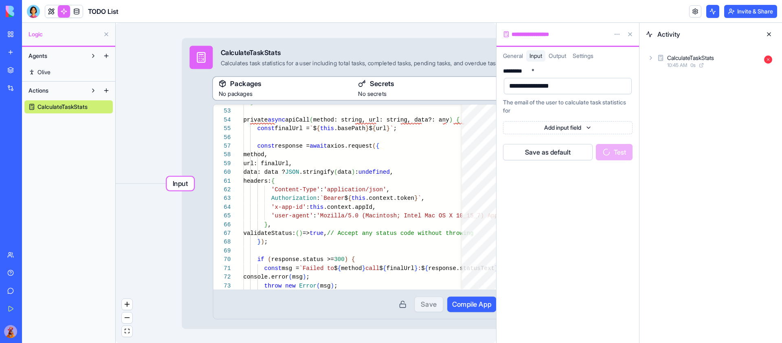
click at [582, 86] on div "**********" at bounding box center [561, 86] width 108 height 12
copy div "**********"
click at [468, 305] on span "Compile App" at bounding box center [471, 304] width 39 height 10
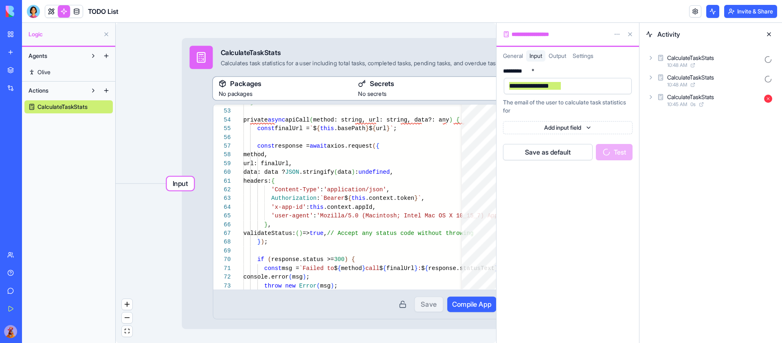
click at [572, 79] on div "**********" at bounding box center [568, 86] width 128 height 16
click at [583, 87] on div "**********" at bounding box center [561, 86] width 108 height 12
copy div "**********"
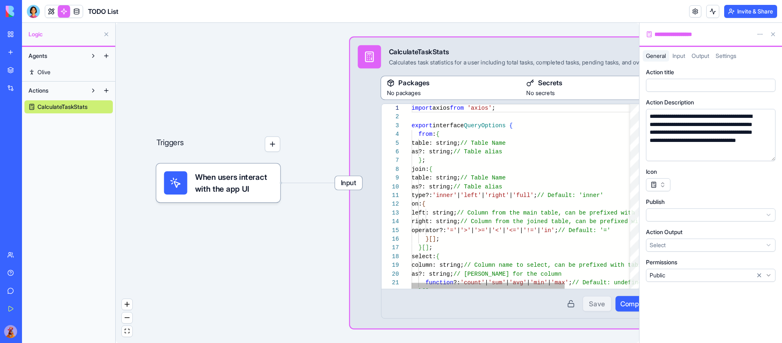
scroll to position [73, 0]
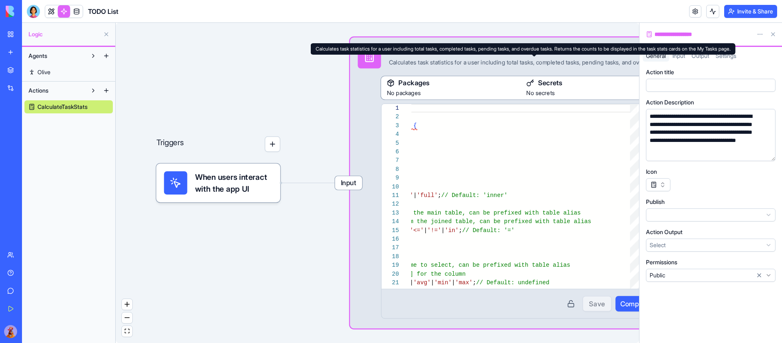
click at [476, 62] on div "Calculates task statistics for a user including total tasks, completed tasks, p…" at bounding box center [534, 63] width 291 height 8
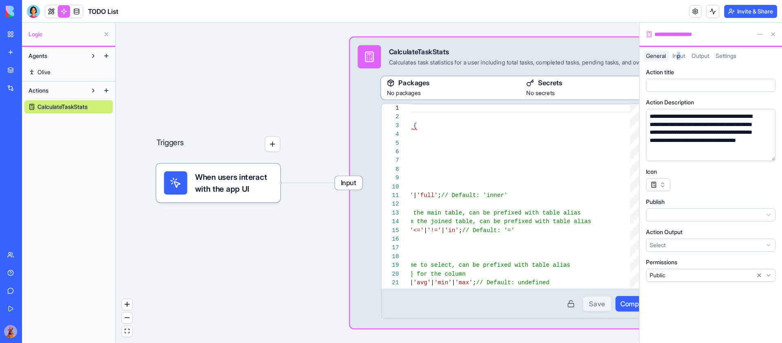
click at [680, 57] on span "Input" at bounding box center [679, 55] width 13 height 7
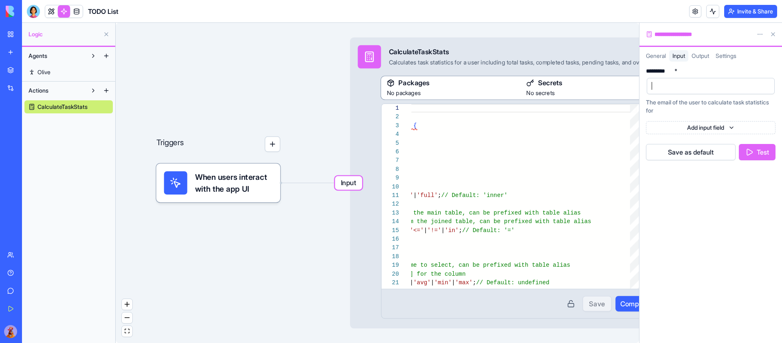
click at [691, 89] on div at bounding box center [704, 86] width 108 height 12
click at [755, 151] on button "Test" at bounding box center [757, 152] width 37 height 16
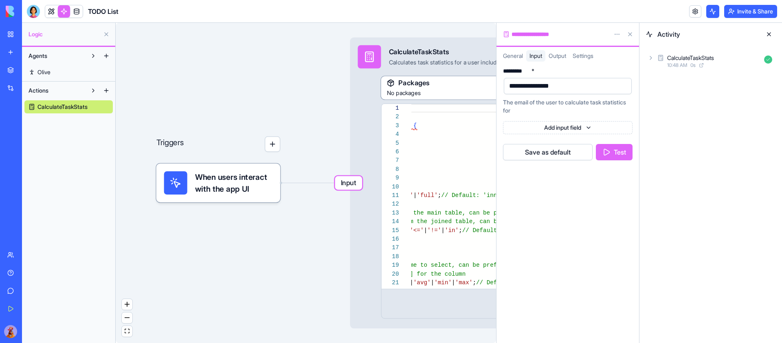
click at [652, 57] on icon at bounding box center [651, 58] width 7 height 7
click at [659, 100] on icon at bounding box center [659, 100] width 7 height 7
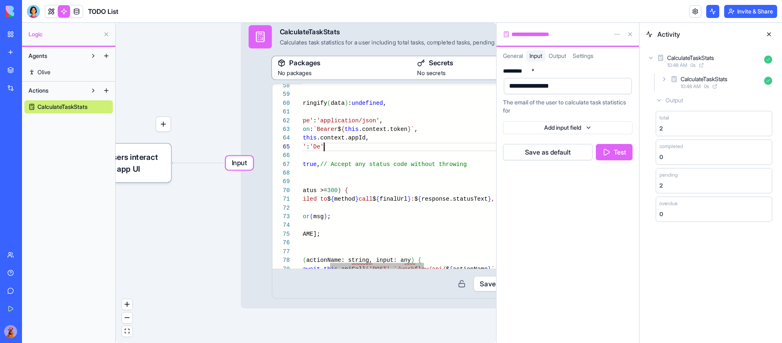
scroll to position [29, 79]
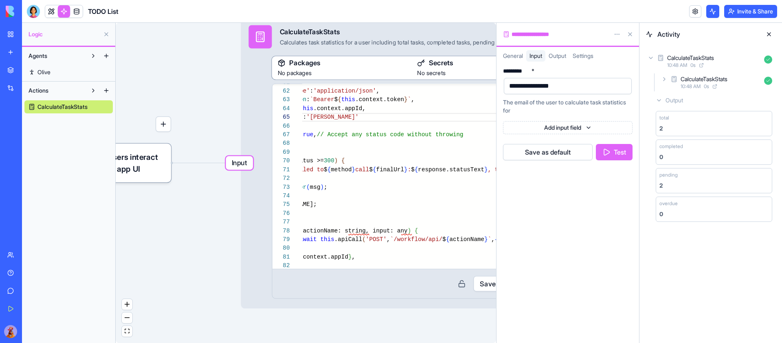
click at [477, 285] on button "Save" at bounding box center [487, 283] width 29 height 15
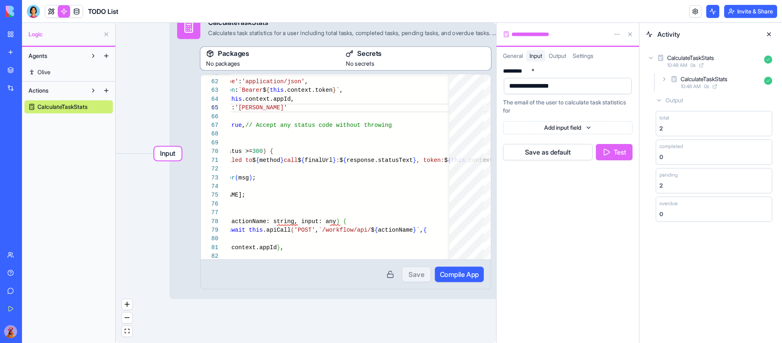
click at [452, 275] on span "Compile App" at bounding box center [459, 274] width 39 height 10
click at [621, 153] on button "Test" at bounding box center [614, 152] width 37 height 16
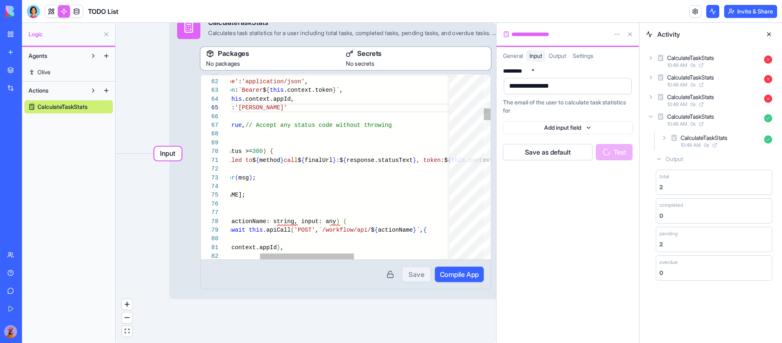
scroll to position [51, 21]
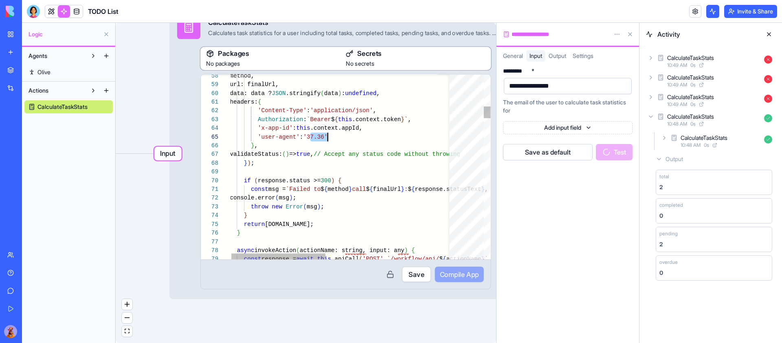
scroll to position [29, 398]
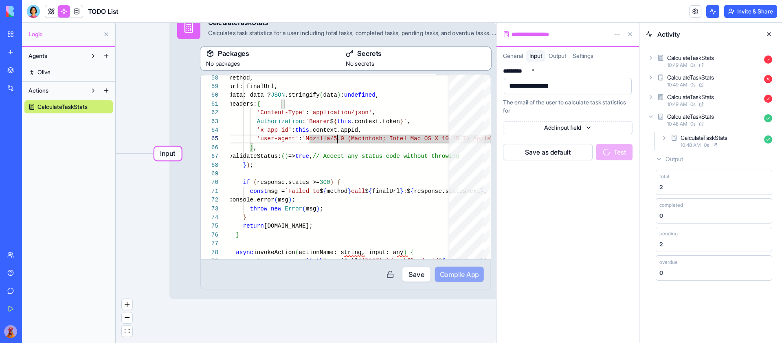
click at [416, 272] on button "Save" at bounding box center [416, 273] width 29 height 15
click at [471, 278] on span "Compile App" at bounding box center [459, 274] width 39 height 10
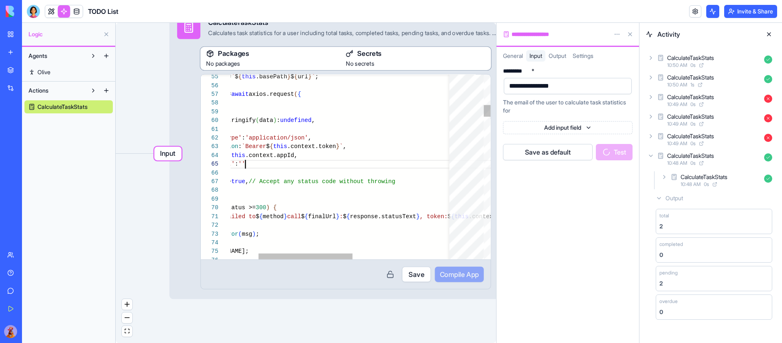
type textarea "**********"
click at [414, 272] on button "Save" at bounding box center [416, 273] width 29 height 15
click at [463, 275] on span "Compile App" at bounding box center [459, 274] width 39 height 10
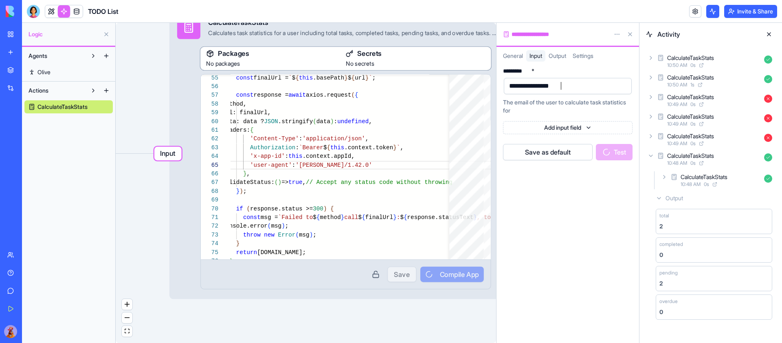
click at [582, 83] on div "**********" at bounding box center [561, 86] width 108 height 12
copy div "**********"
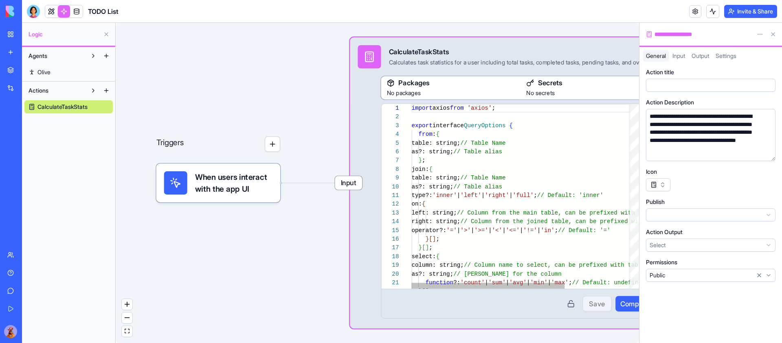
scroll to position [73, 0]
click at [686, 52] on div "Input" at bounding box center [678, 55] width 19 height 11
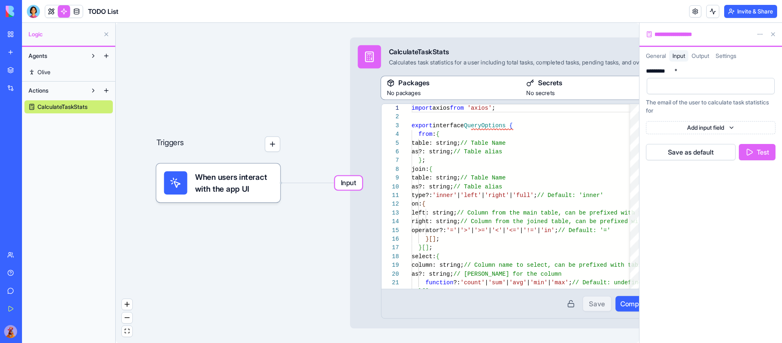
click at [719, 89] on div at bounding box center [704, 86] width 108 height 12
click at [757, 151] on button "Test" at bounding box center [757, 152] width 37 height 16
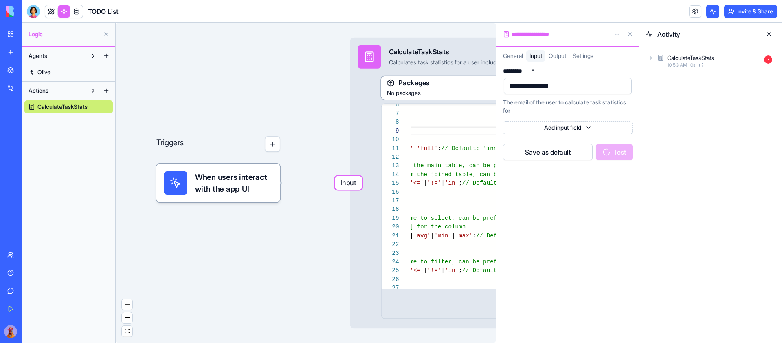
click at [635, 33] on button at bounding box center [630, 34] width 13 height 13
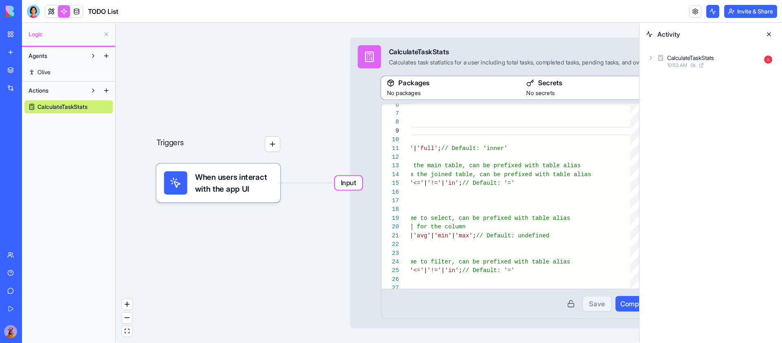
click at [775, 30] on button at bounding box center [769, 34] width 13 height 13
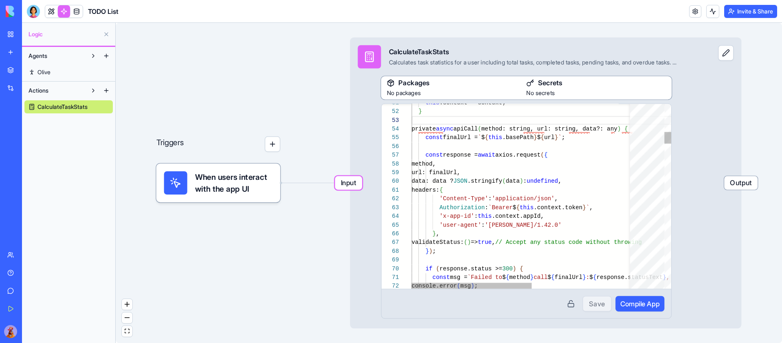
scroll to position [37, 24]
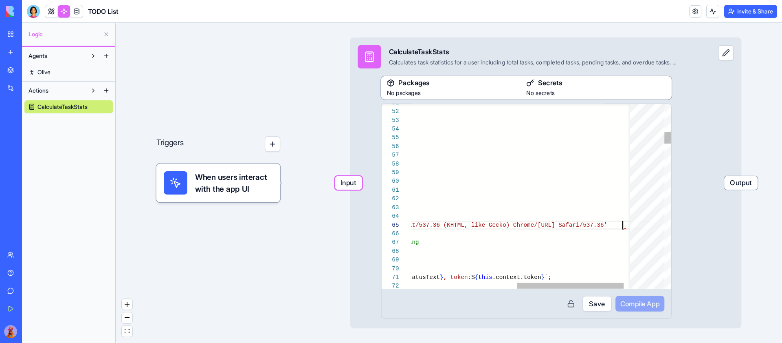
scroll to position [29, 365]
click at [602, 305] on button "Save" at bounding box center [597, 303] width 29 height 15
click at [654, 306] on span "Compile App" at bounding box center [640, 304] width 39 height 10
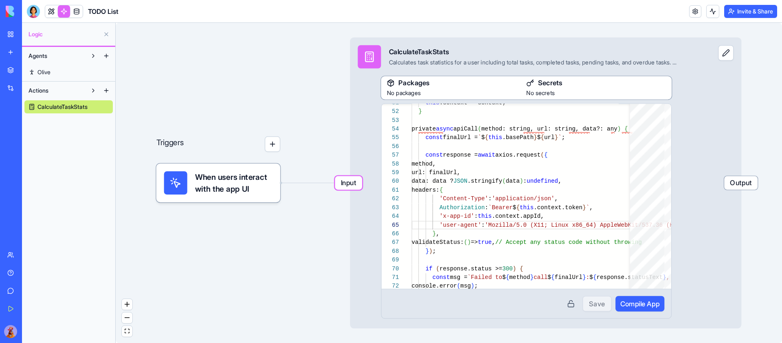
click at [722, 167] on div "Input CalculateTaskStats Calculates task statistics for a user including total …" at bounding box center [546, 182] width 392 height 291
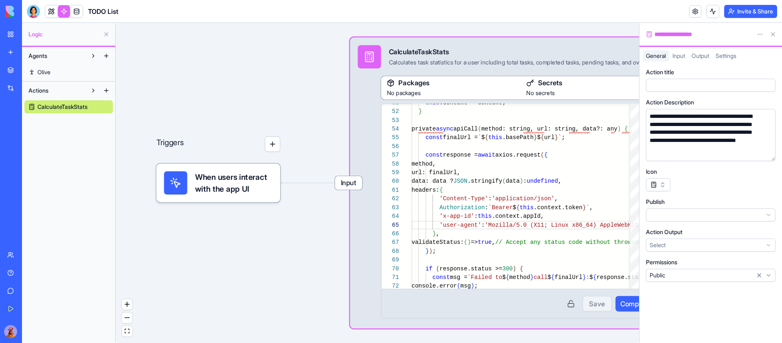
click at [679, 56] on span "Input" at bounding box center [679, 55] width 13 height 7
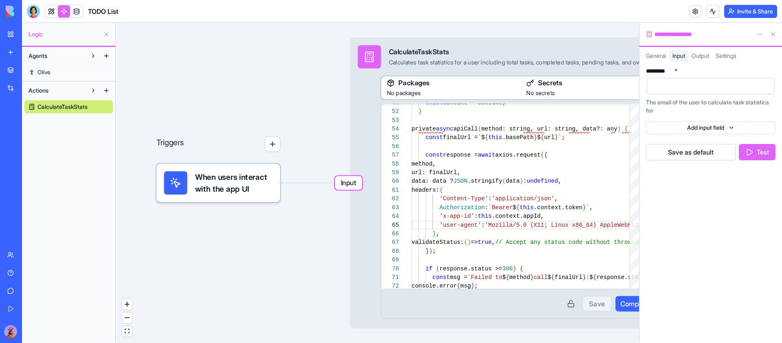
click at [702, 90] on div at bounding box center [704, 86] width 108 height 12
click at [759, 161] on div "**********" at bounding box center [711, 114] width 130 height 99
click at [759, 153] on button "Test" at bounding box center [757, 152] width 37 height 16
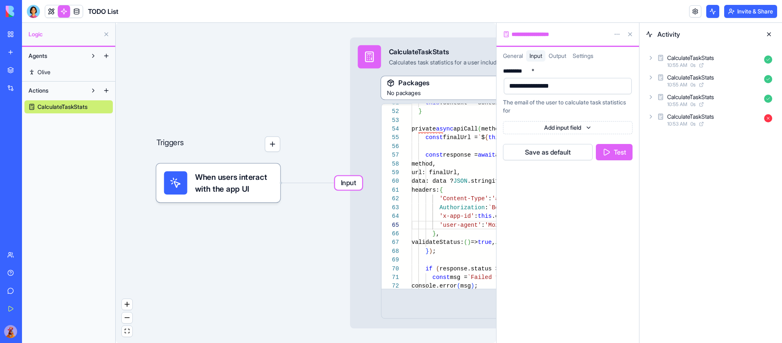
click at [653, 58] on icon at bounding box center [651, 58] width 7 height 7
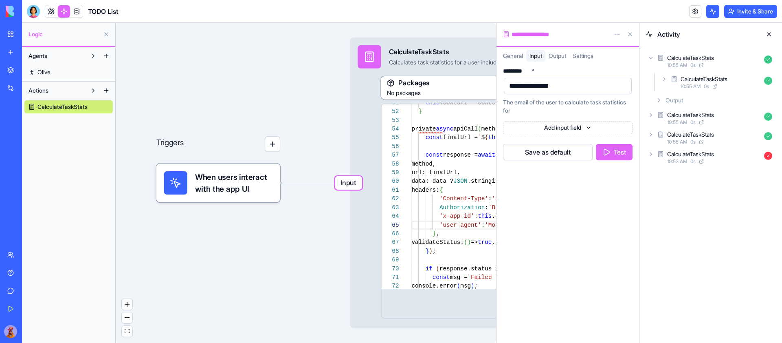
click at [657, 96] on div "Output" at bounding box center [714, 100] width 123 height 15
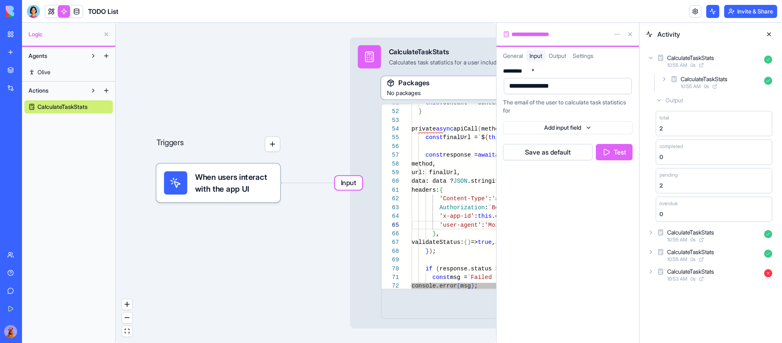
scroll to position [29, 44]
click at [767, 33] on button at bounding box center [769, 34] width 13 height 13
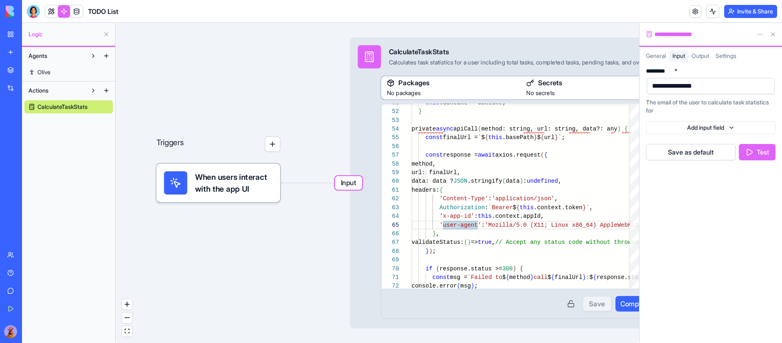
click at [774, 33] on button at bounding box center [773, 34] width 13 height 13
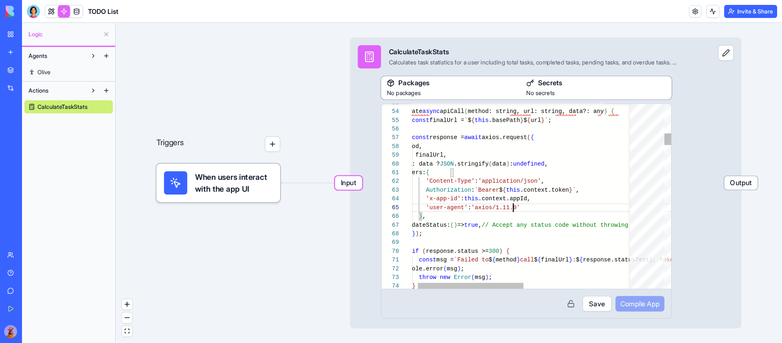
scroll to position [29, 97]
click at [599, 304] on button "Save" at bounding box center [597, 303] width 29 height 15
click at [643, 305] on span "Compile App" at bounding box center [640, 304] width 39 height 10
click at [718, 130] on div "Input CalculateTaskStats Calculates task statistics for a user including total …" at bounding box center [546, 182] width 392 height 291
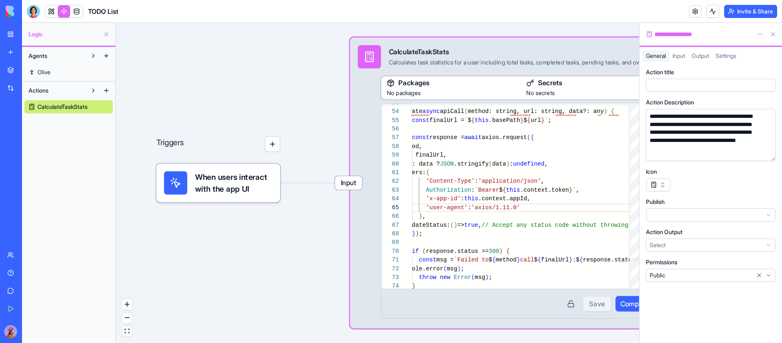
click at [685, 53] on span "Input" at bounding box center [679, 55] width 13 height 7
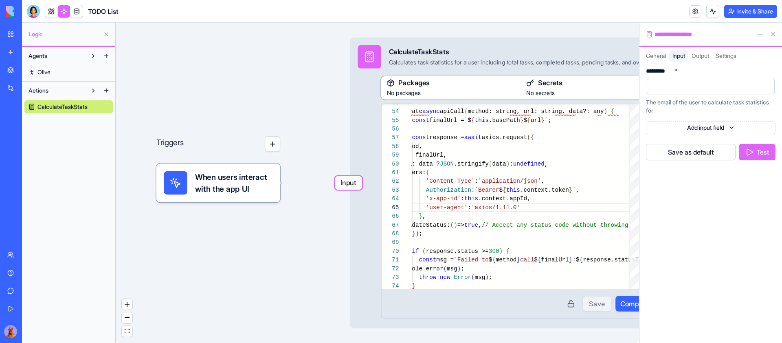
click at [710, 91] on div at bounding box center [704, 86] width 108 height 12
click at [698, 152] on button "Save as default" at bounding box center [691, 152] width 90 height 16
click at [763, 153] on button "Test" at bounding box center [757, 152] width 37 height 16
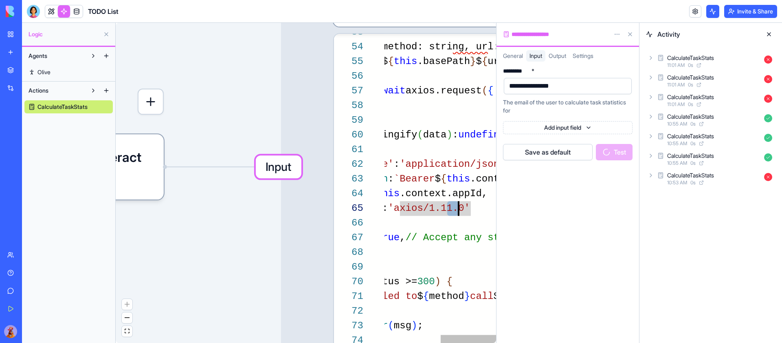
scroll to position [29, 94]
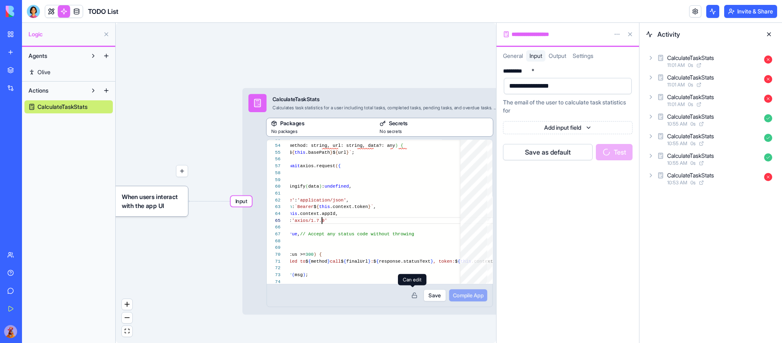
type textarea "**********"
click at [435, 295] on button "Save" at bounding box center [435, 295] width 23 height 12
click at [477, 300] on button "Compile App" at bounding box center [468, 295] width 38 height 12
click at [600, 231] on div "**********" at bounding box center [568, 202] width 143 height 281
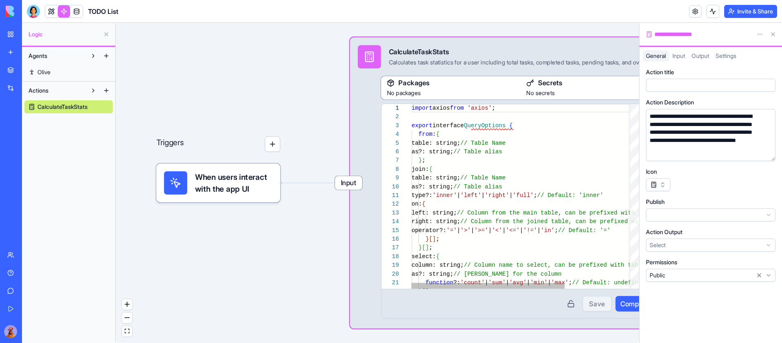
scroll to position [73, 0]
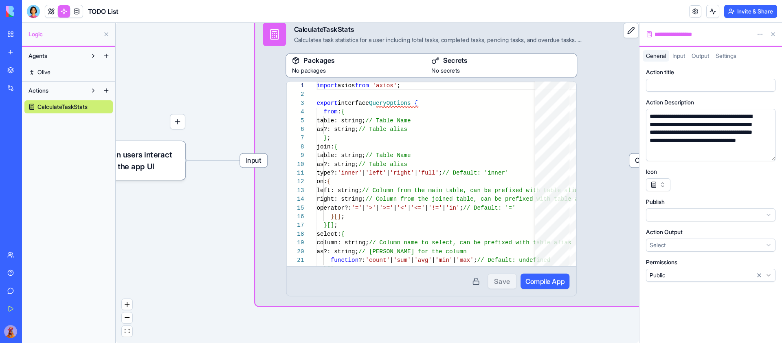
click at [682, 59] on span "Input" at bounding box center [679, 55] width 13 height 7
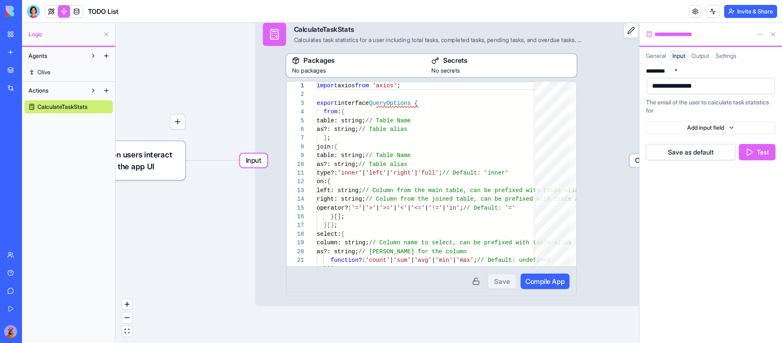
click at [757, 151] on button "Test" at bounding box center [757, 152] width 37 height 16
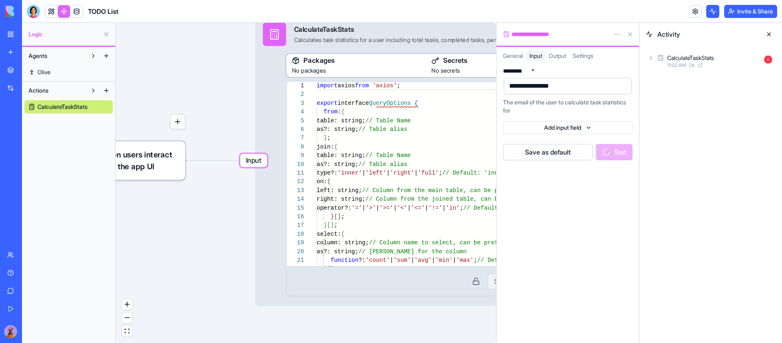
click at [658, 57] on icon at bounding box center [661, 58] width 7 height 10
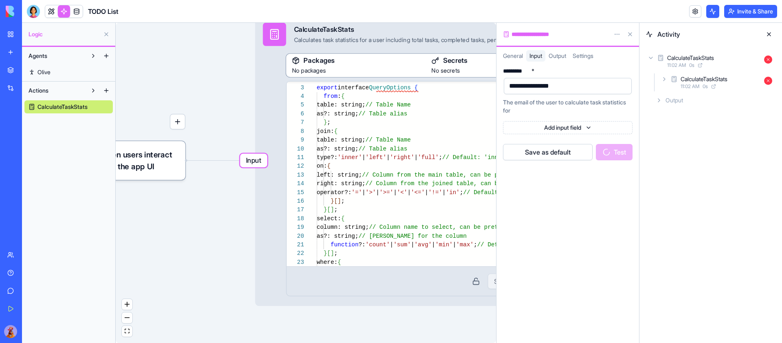
click at [768, 59] on icon at bounding box center [768, 59] width 2 height 2
click at [764, 57] on div "CalculateTaskStats 11:02 AM 0 s" at bounding box center [711, 61] width 130 height 18
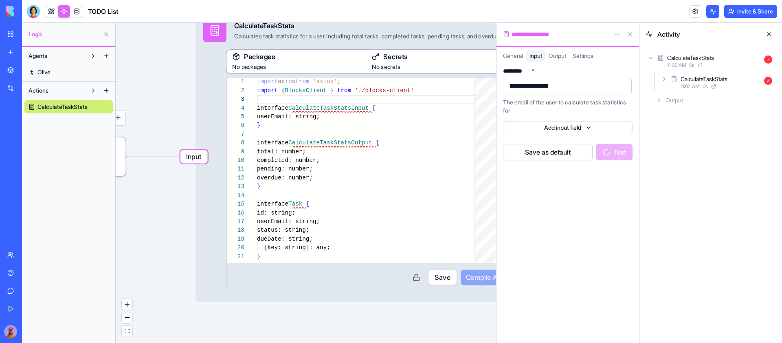
type textarea "**********"
click at [436, 278] on button "Save" at bounding box center [442, 276] width 29 height 15
click at [490, 280] on span "Compile App" at bounding box center [485, 277] width 39 height 10
click at [591, 199] on div "**********" at bounding box center [568, 202] width 143 height 281
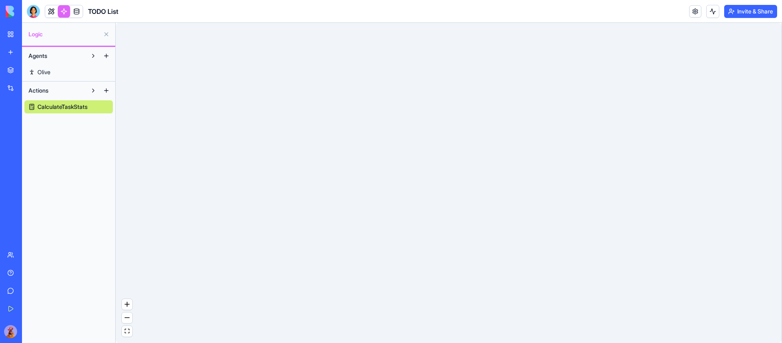
scroll to position [73, 0]
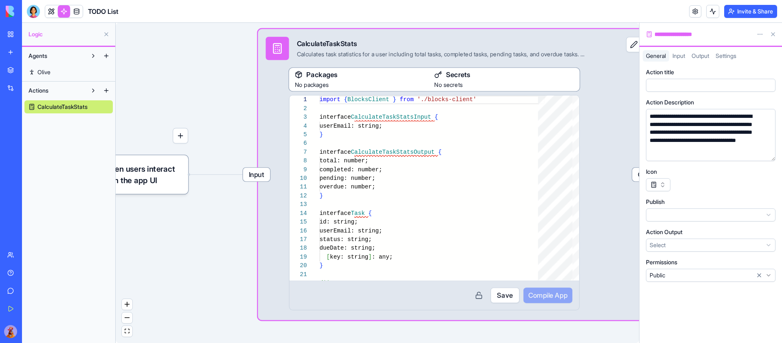
click at [499, 294] on button "Save" at bounding box center [505, 294] width 29 height 15
click at [539, 295] on span "Compile App" at bounding box center [547, 295] width 39 height 10
drag, startPoint x: 431, startPoint y: 97, endPoint x: 429, endPoint y: 125, distance: 28.2
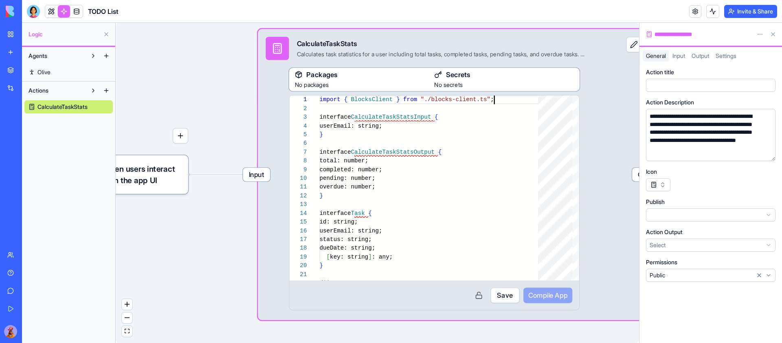
click at [502, 295] on button "Save" at bounding box center [505, 294] width 29 height 15
click at [556, 296] on span "Compile App" at bounding box center [547, 295] width 39 height 10
click at [683, 53] on span "Input" at bounding box center [679, 55] width 13 height 7
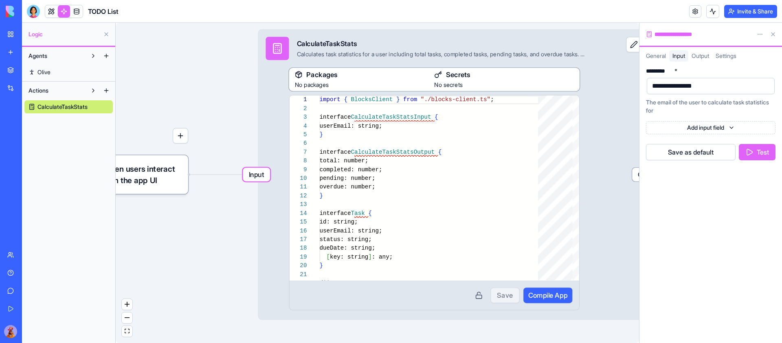
click at [764, 151] on button "Test" at bounding box center [757, 152] width 37 height 16
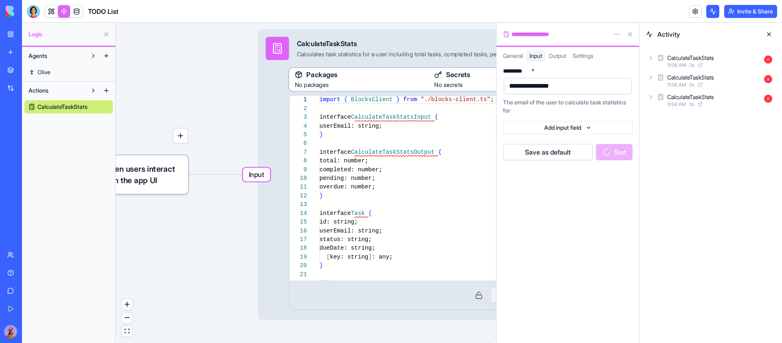
click at [651, 58] on icon at bounding box center [651, 57] width 2 height 3
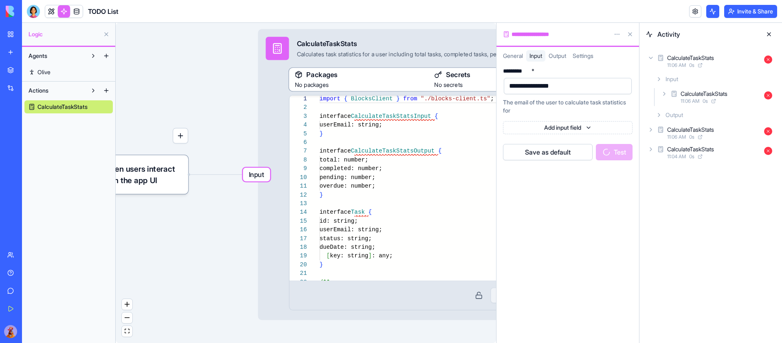
drag, startPoint x: 477, startPoint y: 97, endPoint x: 477, endPoint y: 155, distance: 58.7
click at [477, 102] on div "**********" at bounding box center [435, 187] width 290 height 185
drag, startPoint x: 476, startPoint y: 99, endPoint x: 476, endPoint y: 181, distance: 81.5
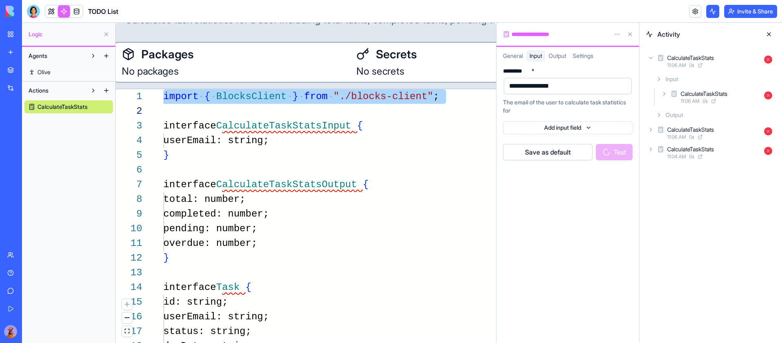
type textarea "**********"
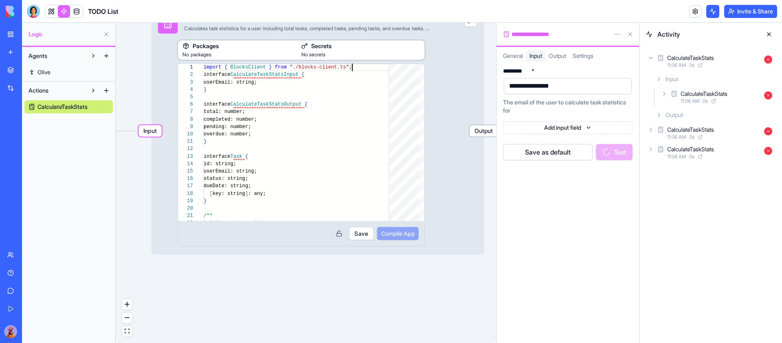
click at [364, 237] on button "Save" at bounding box center [361, 233] width 25 height 13
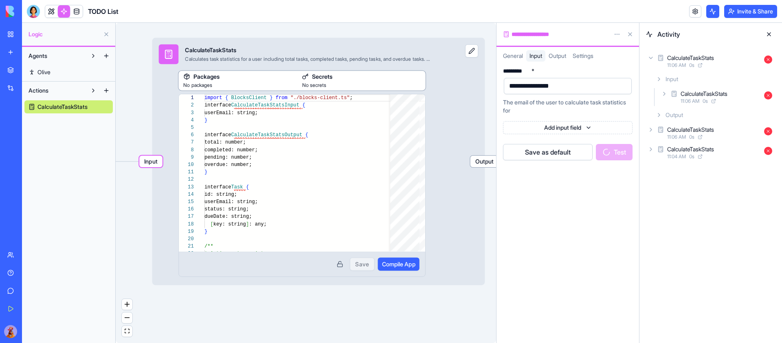
click at [400, 266] on span "Compile App" at bounding box center [398, 264] width 33 height 8
